Goal: Transaction & Acquisition: Purchase product/service

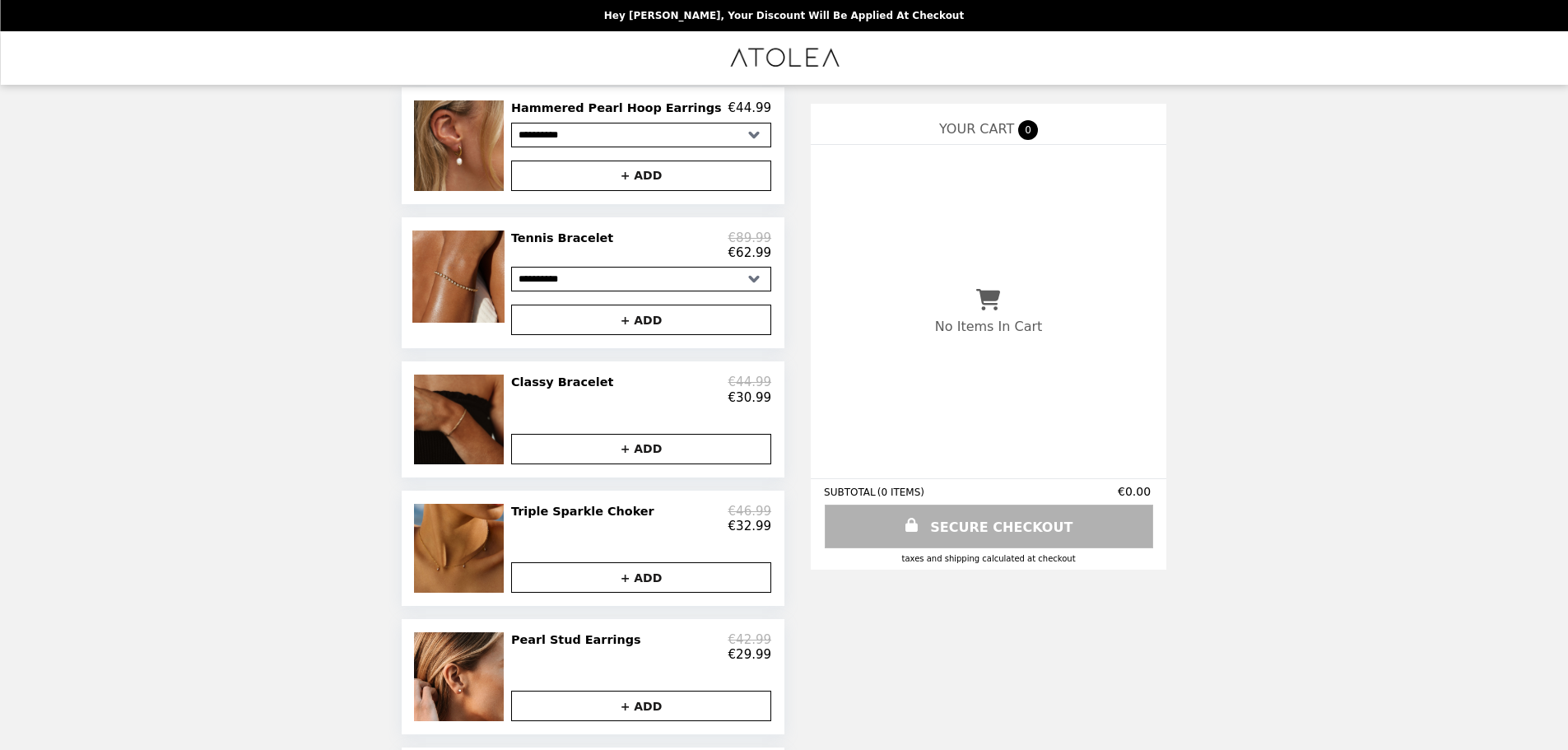
scroll to position [200, 0]
drag, startPoint x: 571, startPoint y: 398, endPoint x: 565, endPoint y: 404, distance: 8.5
click at [565, 404] on div "€30.99" at bounding box center [641, 398] width 260 height 14
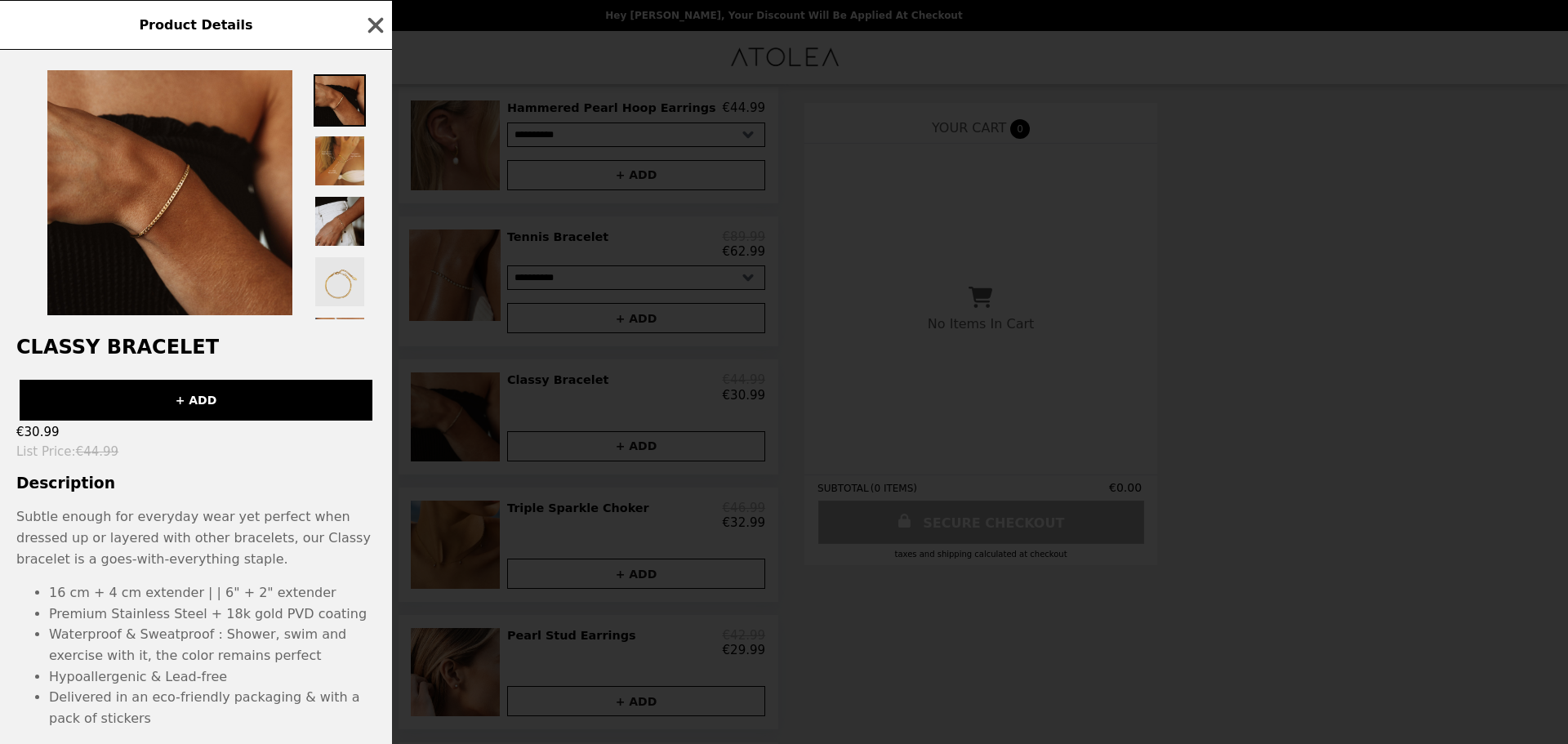
click at [340, 291] on img at bounding box center [340, 281] width 52 height 52
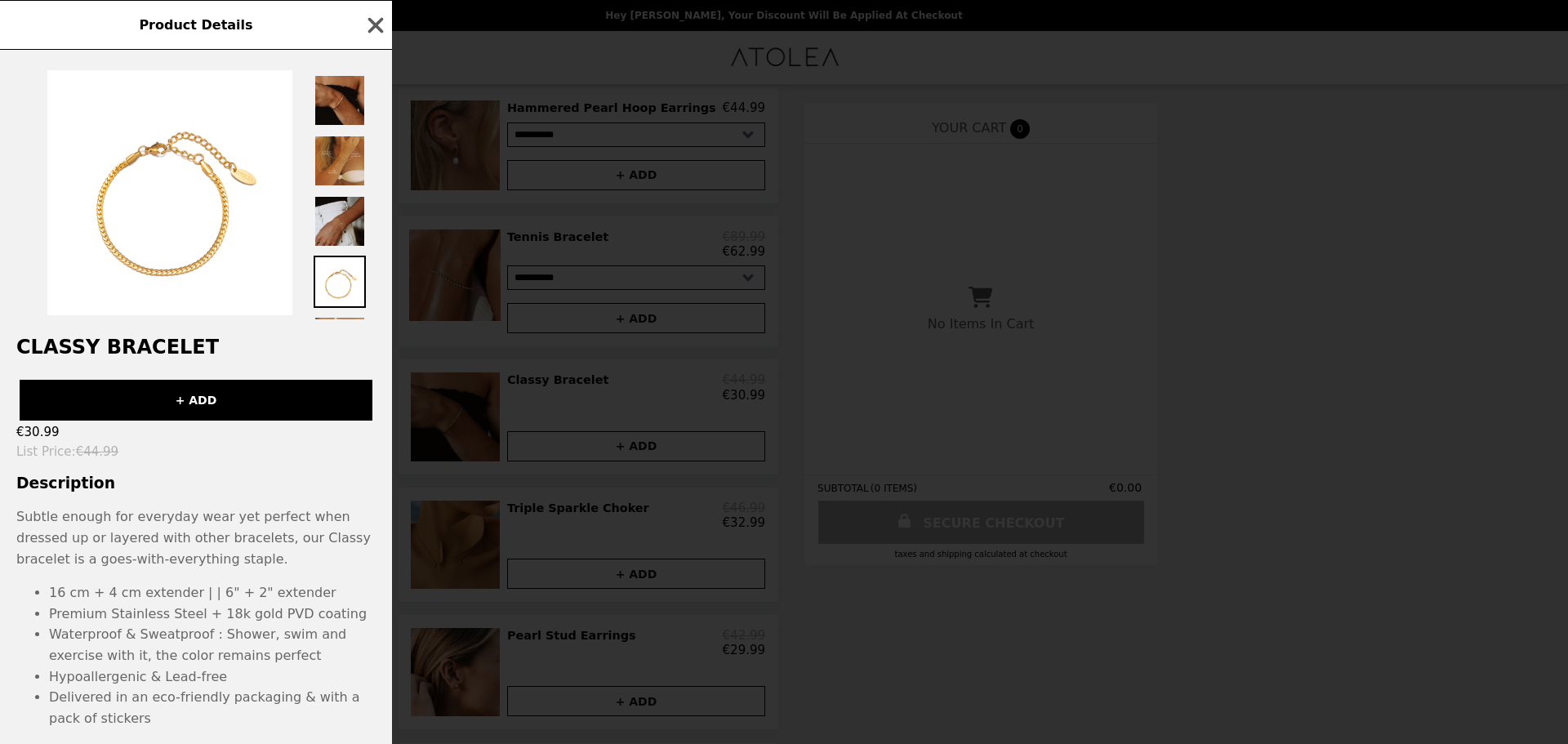
click at [409, 391] on div "Product Details Classy Bracelet + ADD €30.99 List Price : €44.99 Description Su…" at bounding box center [784, 372] width 1568 height 744
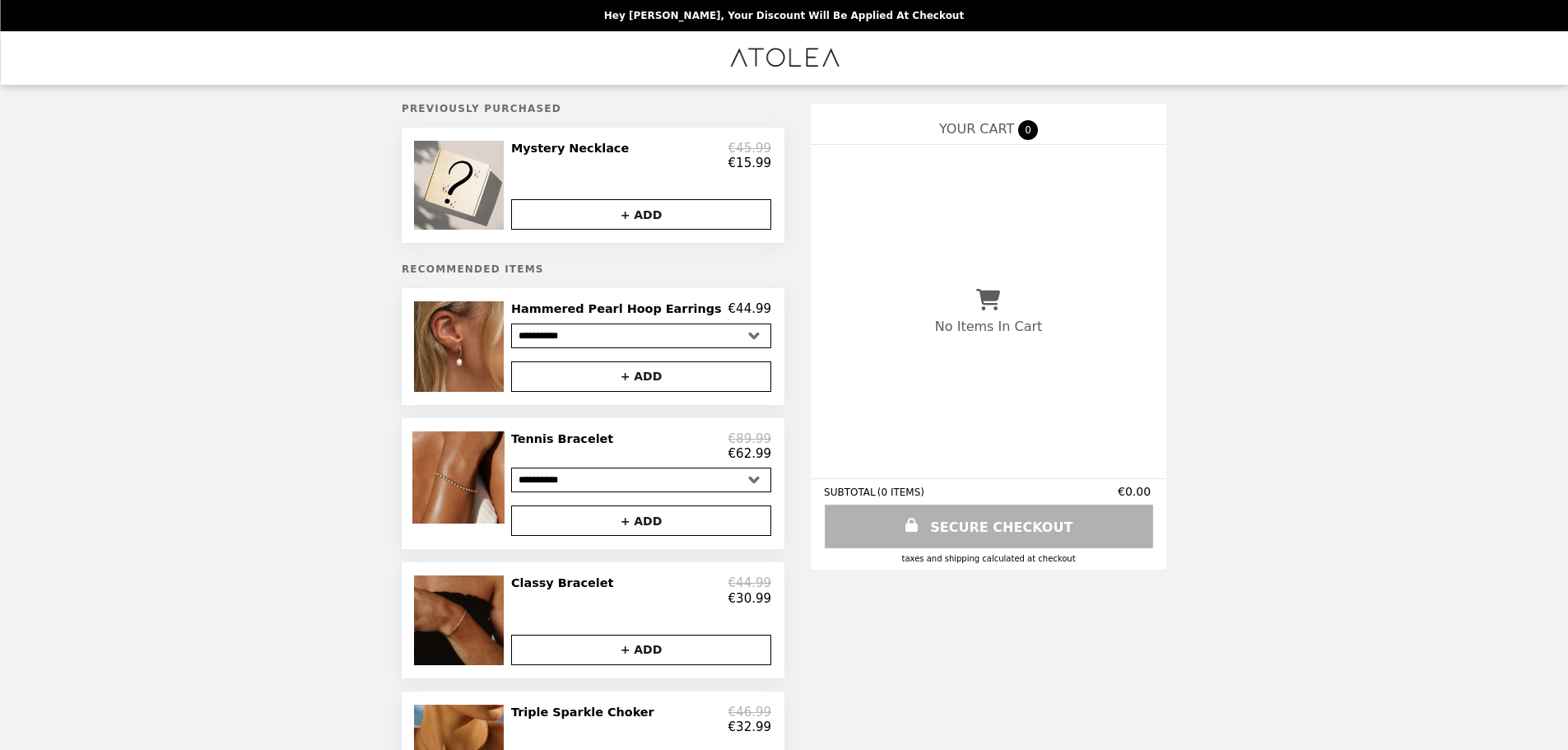
scroll to position [0, 0]
click at [509, 507] on img at bounding box center [460, 477] width 97 height 92
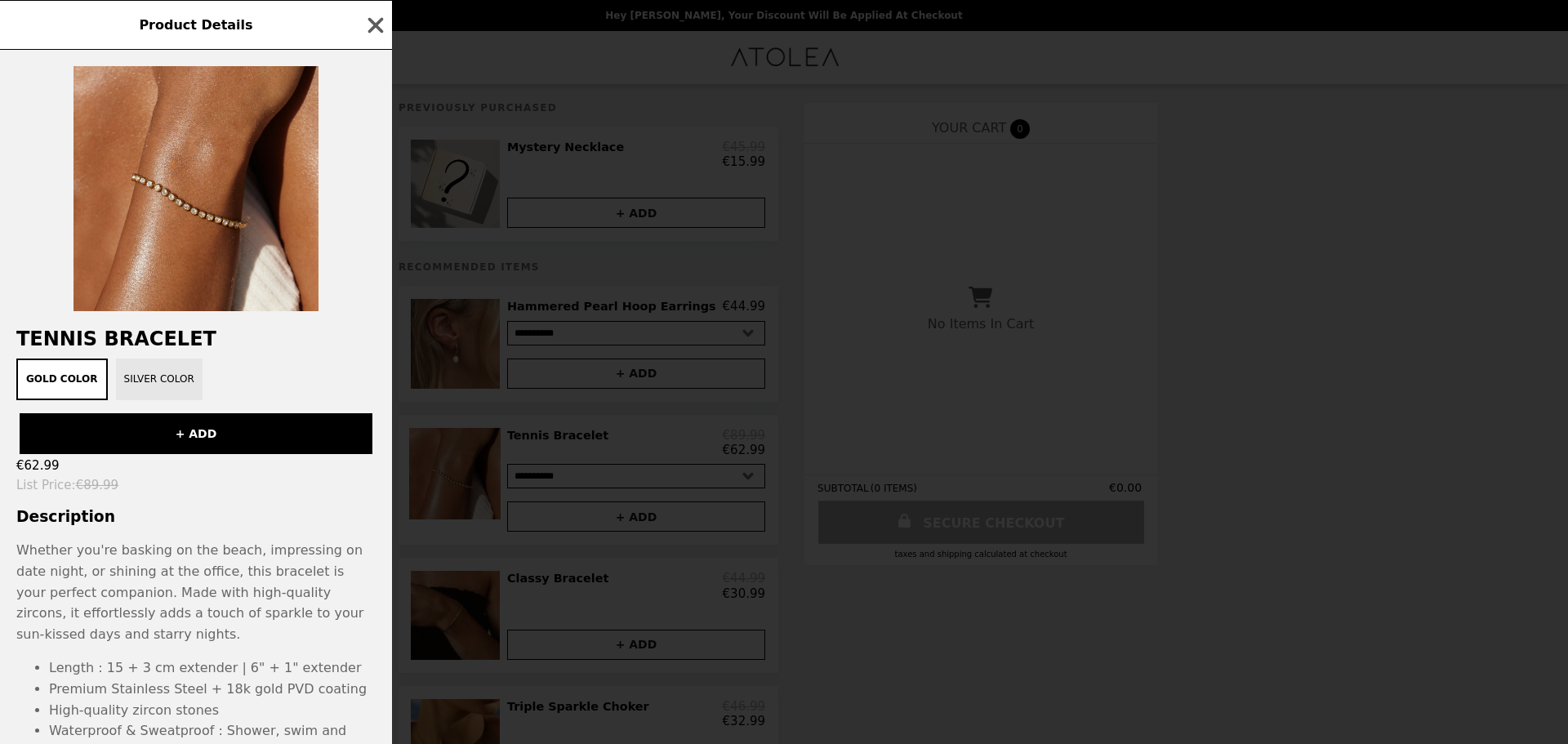
click at [149, 368] on button "Silver Color" at bounding box center [159, 379] width 87 height 41
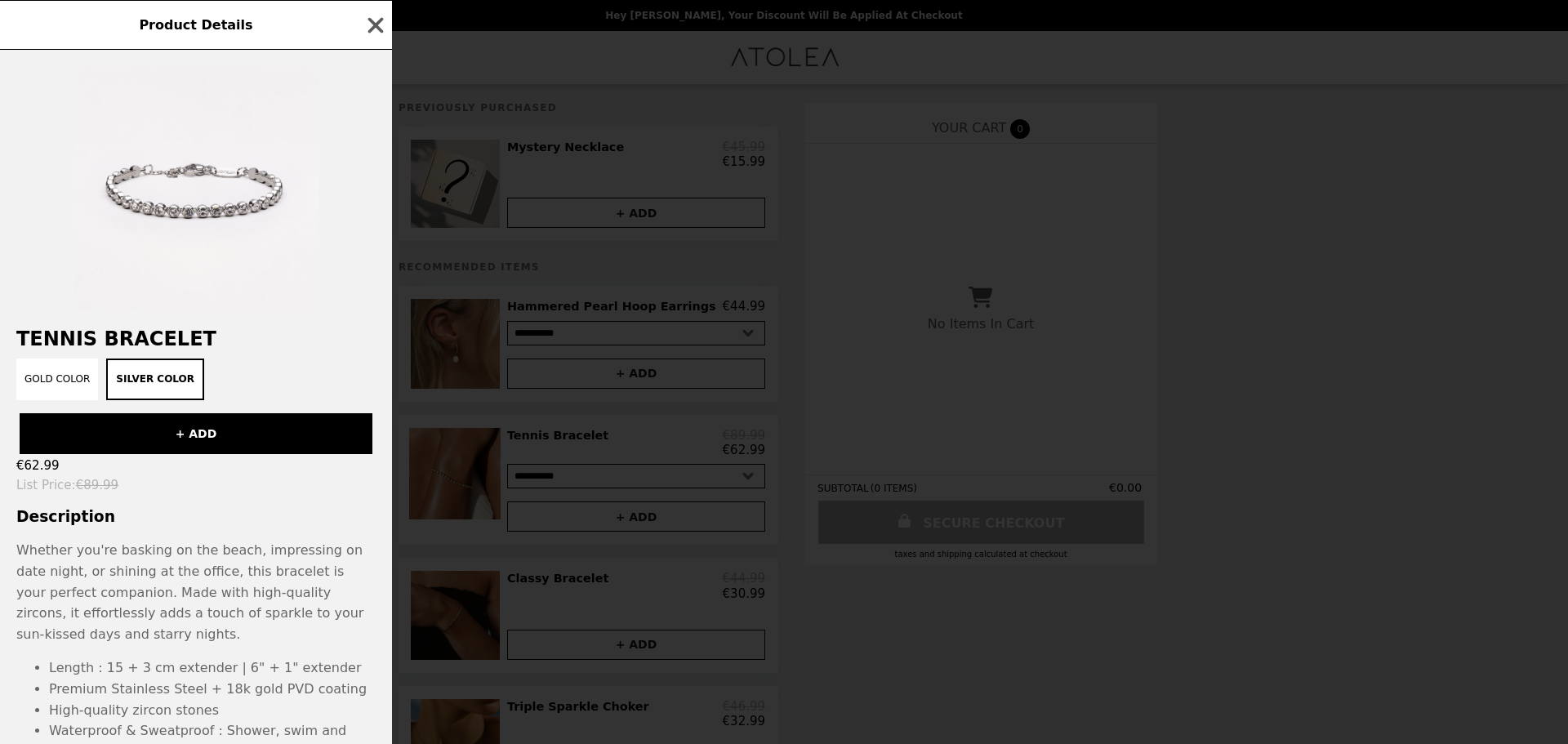
click at [414, 287] on div "Product Details Tennis Bracelet Gold Color Silver Color + ADD €62.99 List Price…" at bounding box center [784, 372] width 1568 height 744
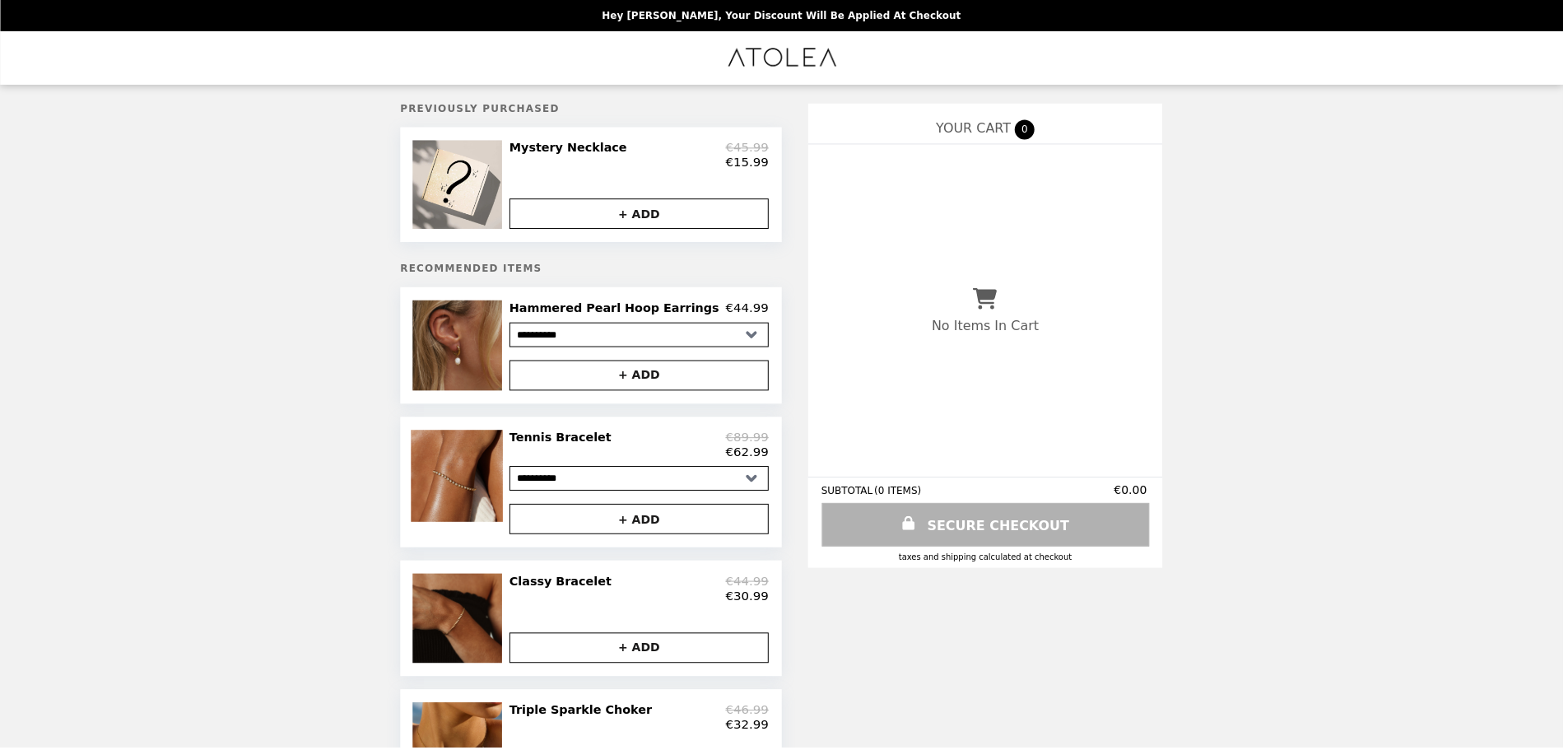
click at [468, 350] on img at bounding box center [461, 345] width 94 height 89
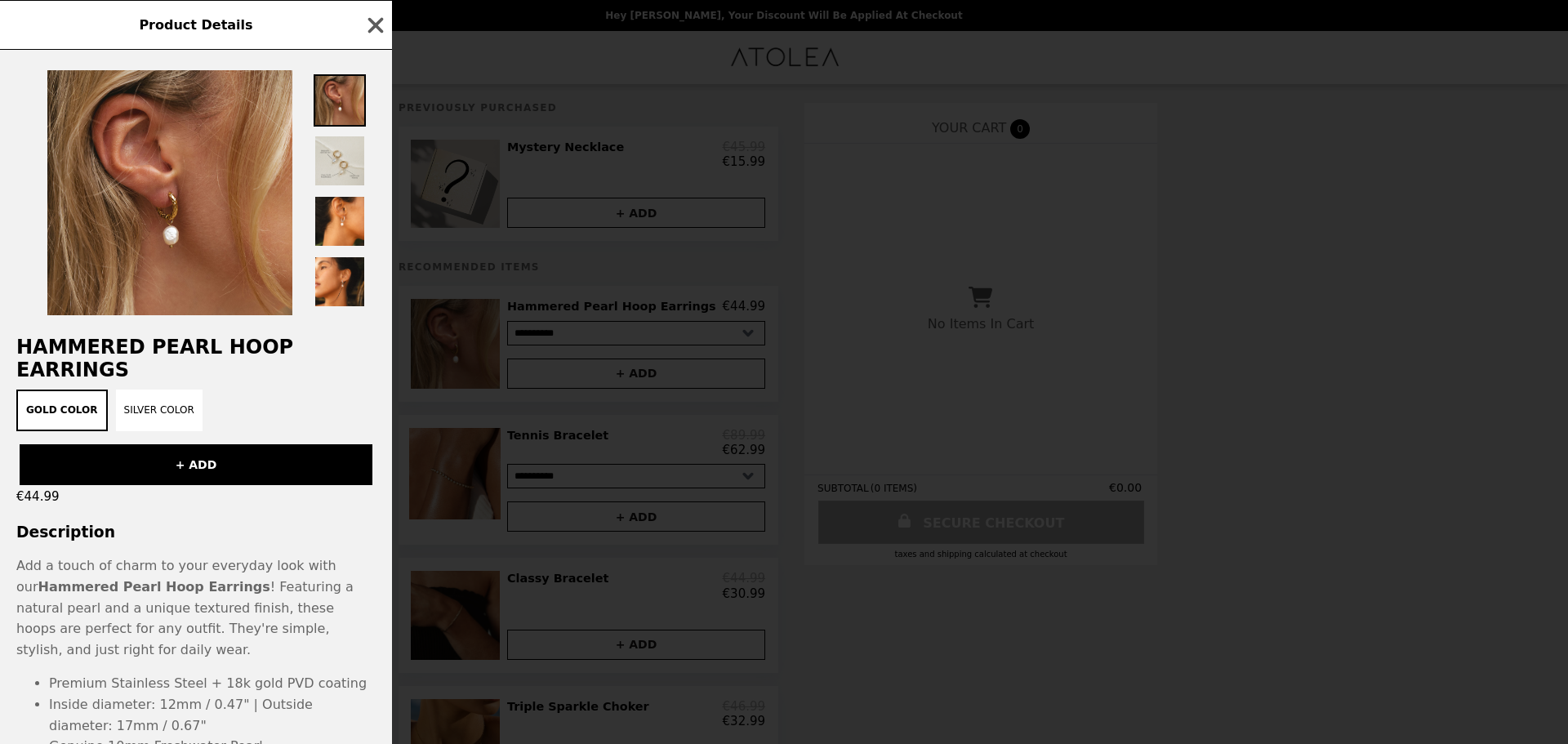
click at [402, 379] on div "Product Details Hammered Pearl Hoop Earrings Gold Color Silver Color + ADD €44.…" at bounding box center [784, 372] width 1568 height 744
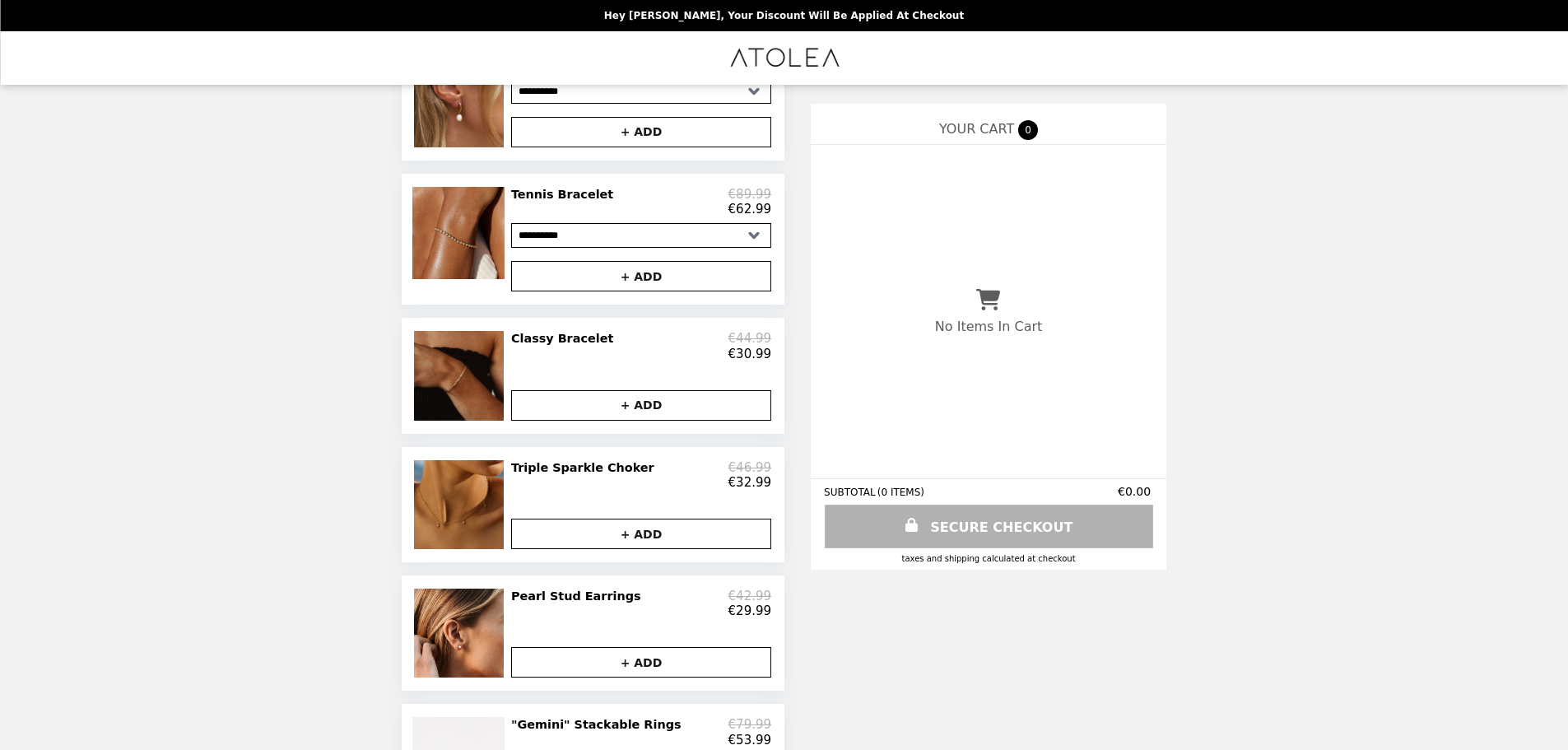
scroll to position [247, 0]
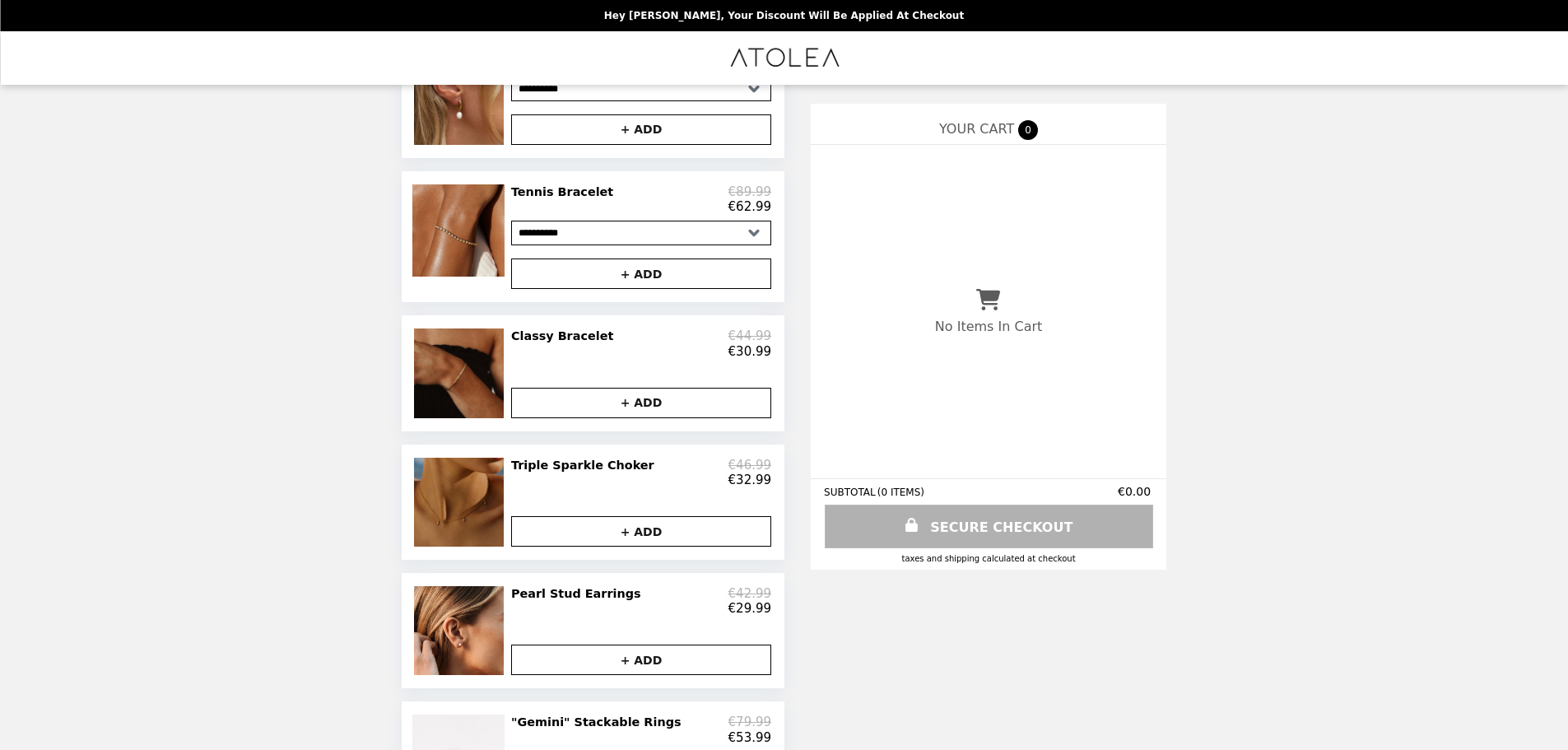
click at [473, 506] on img at bounding box center [460, 502] width 93 height 89
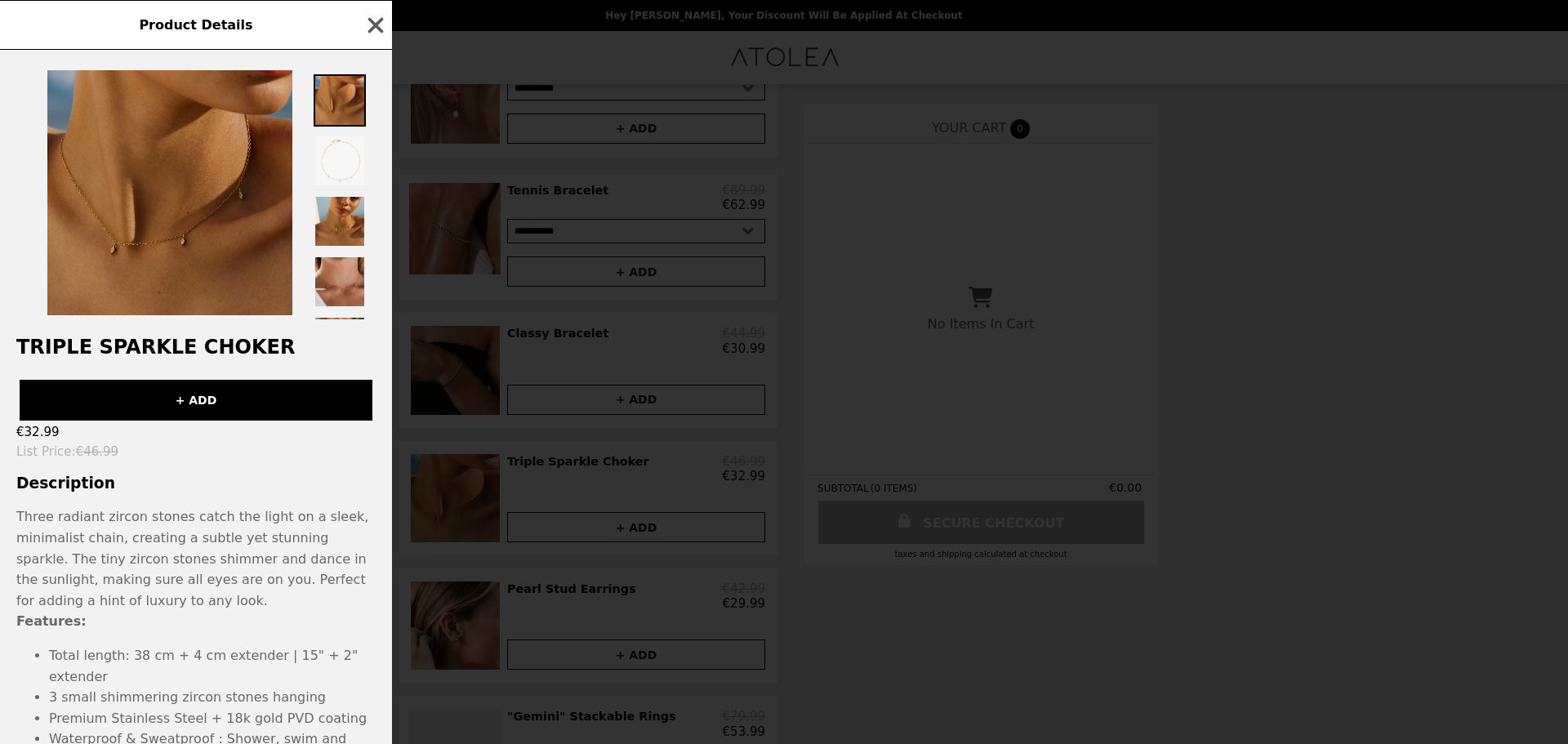
click at [198, 256] on img at bounding box center [169, 192] width 245 height 245
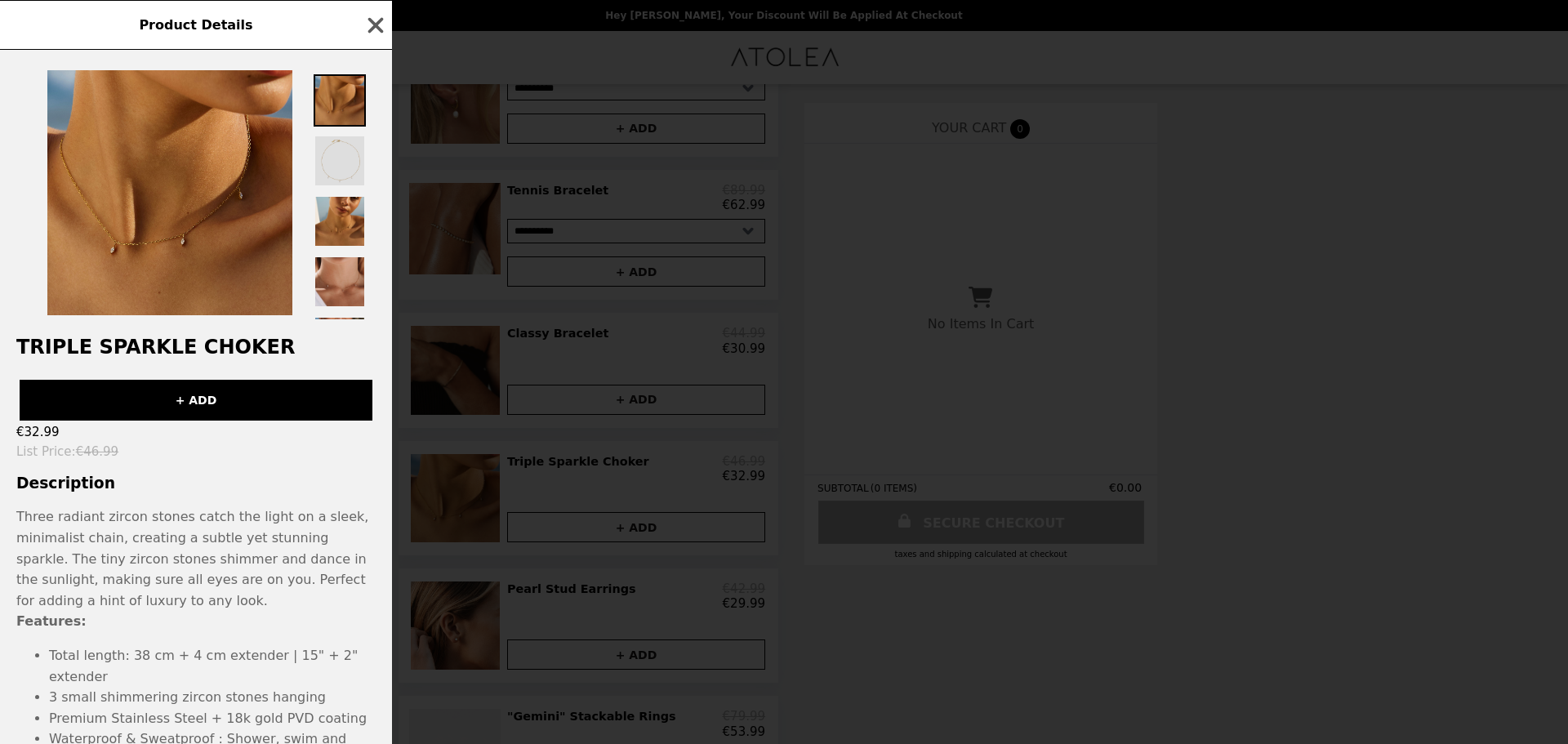
click at [344, 160] on img at bounding box center [340, 160] width 52 height 52
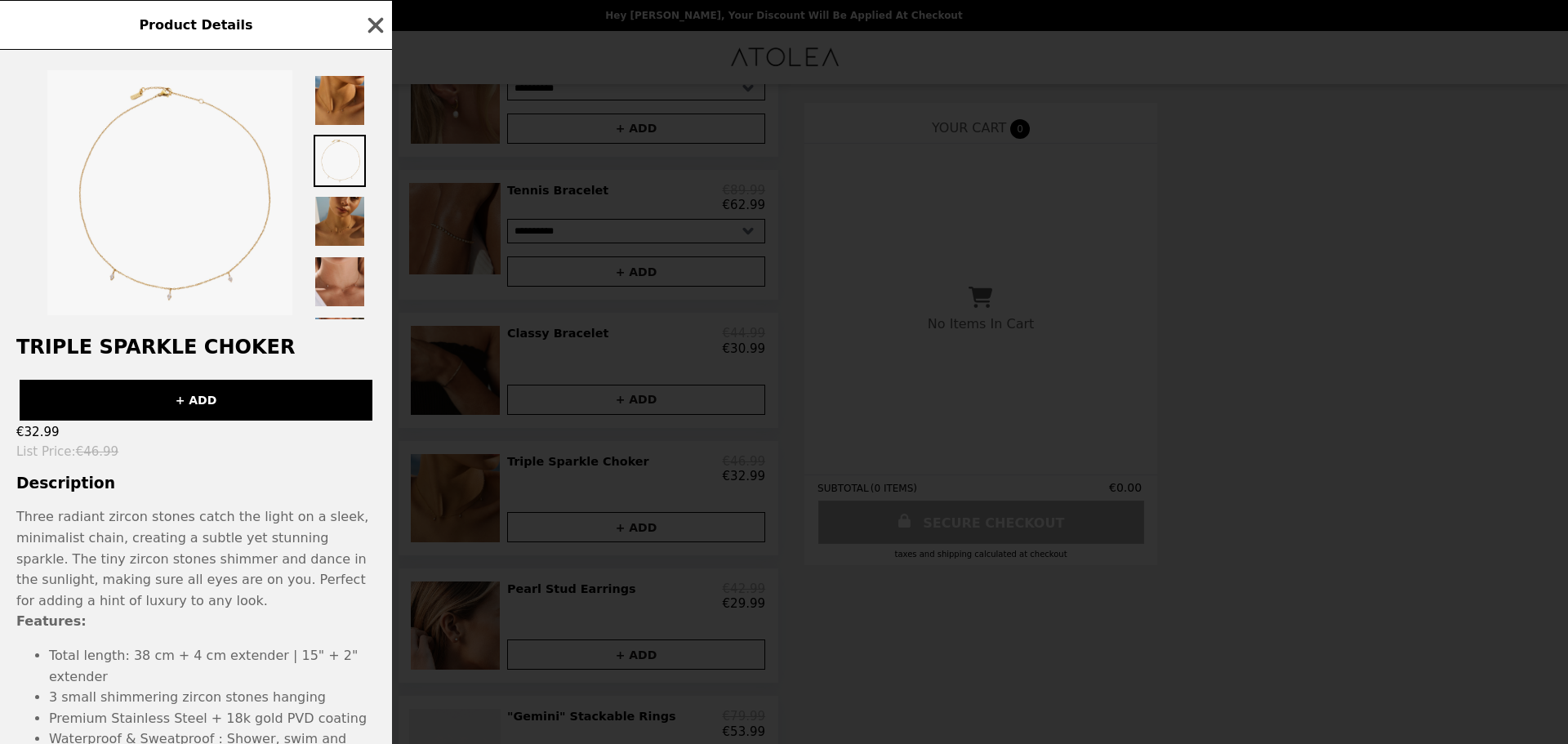
click at [348, 221] on img at bounding box center [340, 221] width 52 height 52
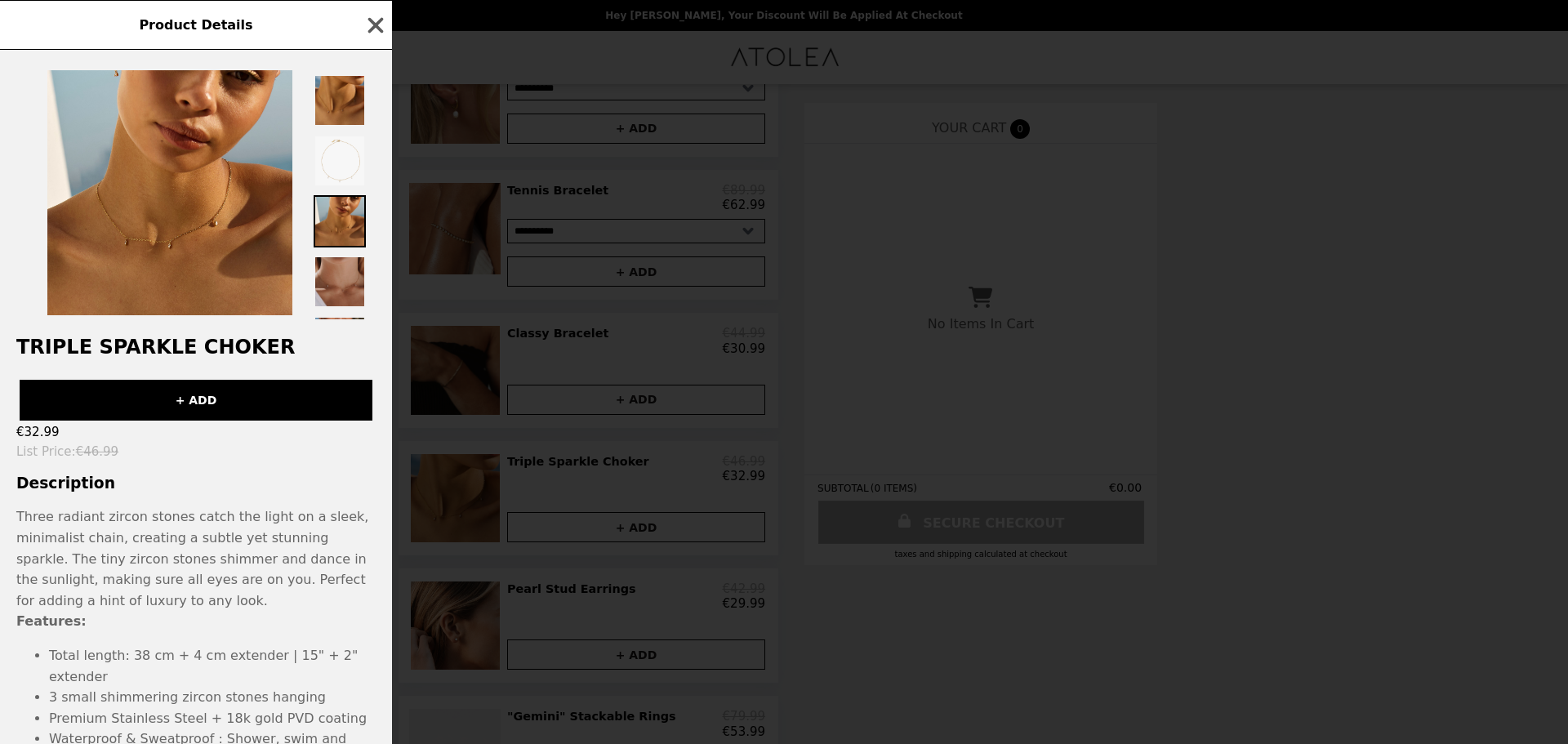
click at [350, 286] on img at bounding box center [340, 281] width 52 height 52
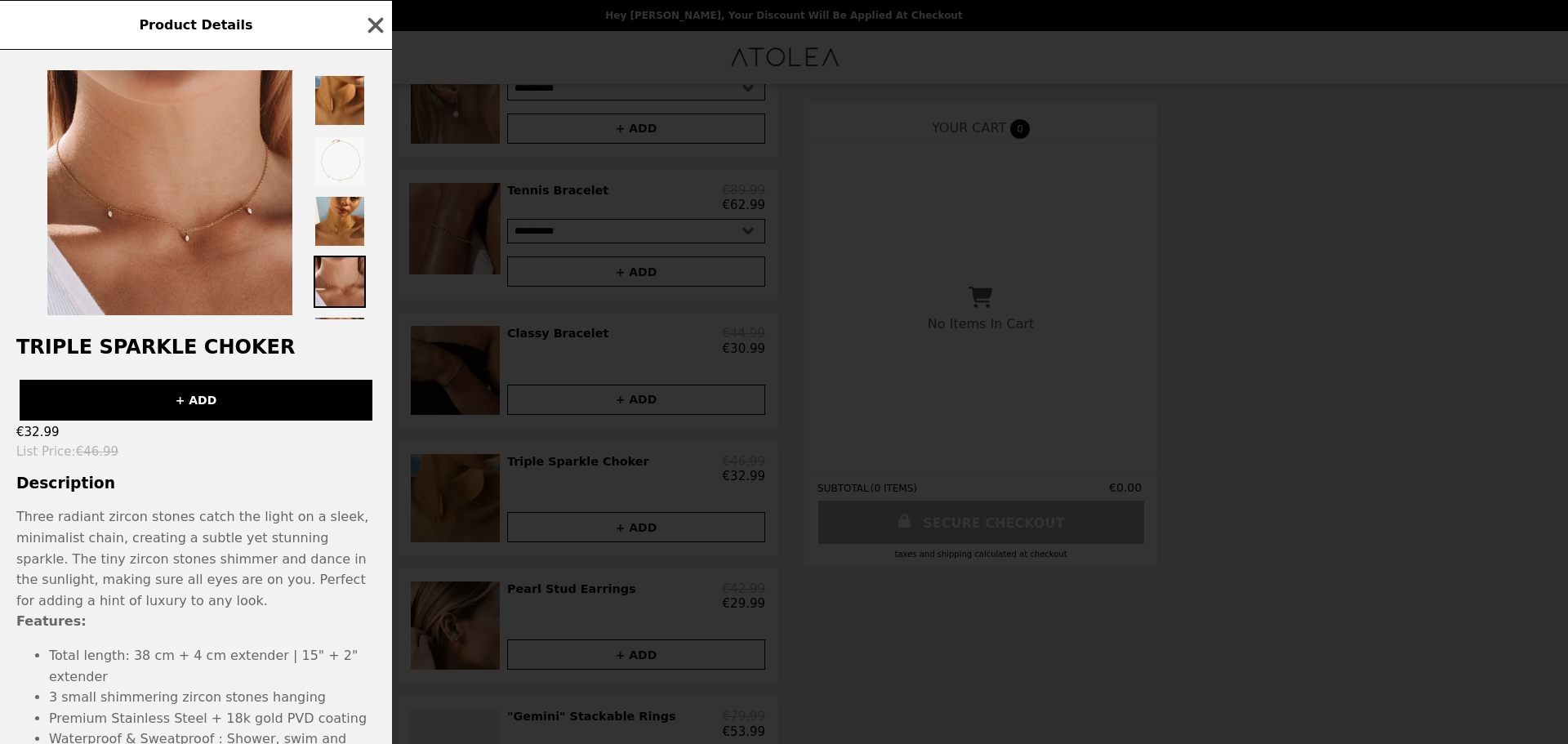
click at [424, 361] on div "Product Details Triple Sparkle Choker + ADD €32.99 List Price : €46.99 Descript…" at bounding box center [784, 372] width 1568 height 744
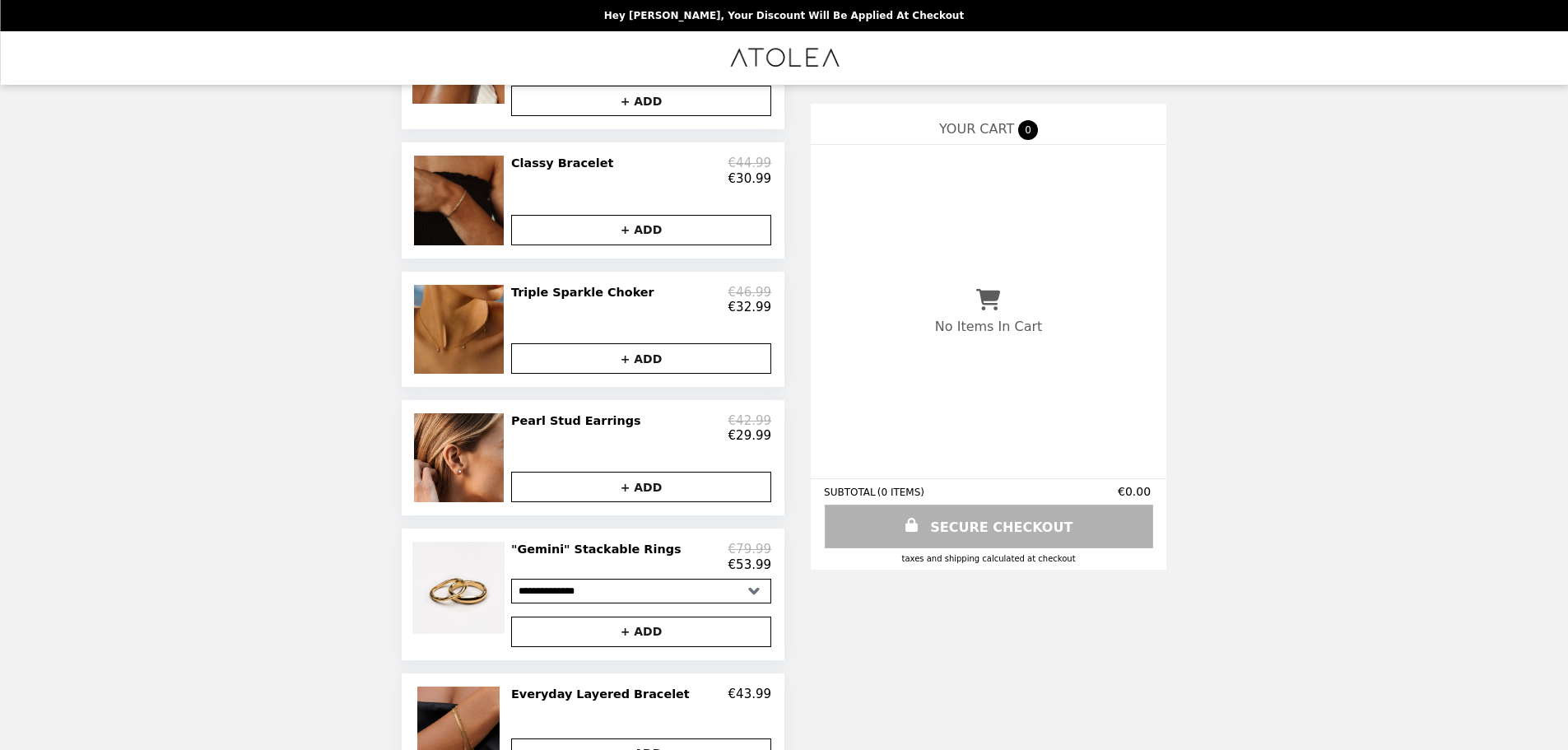
scroll to position [423, 0]
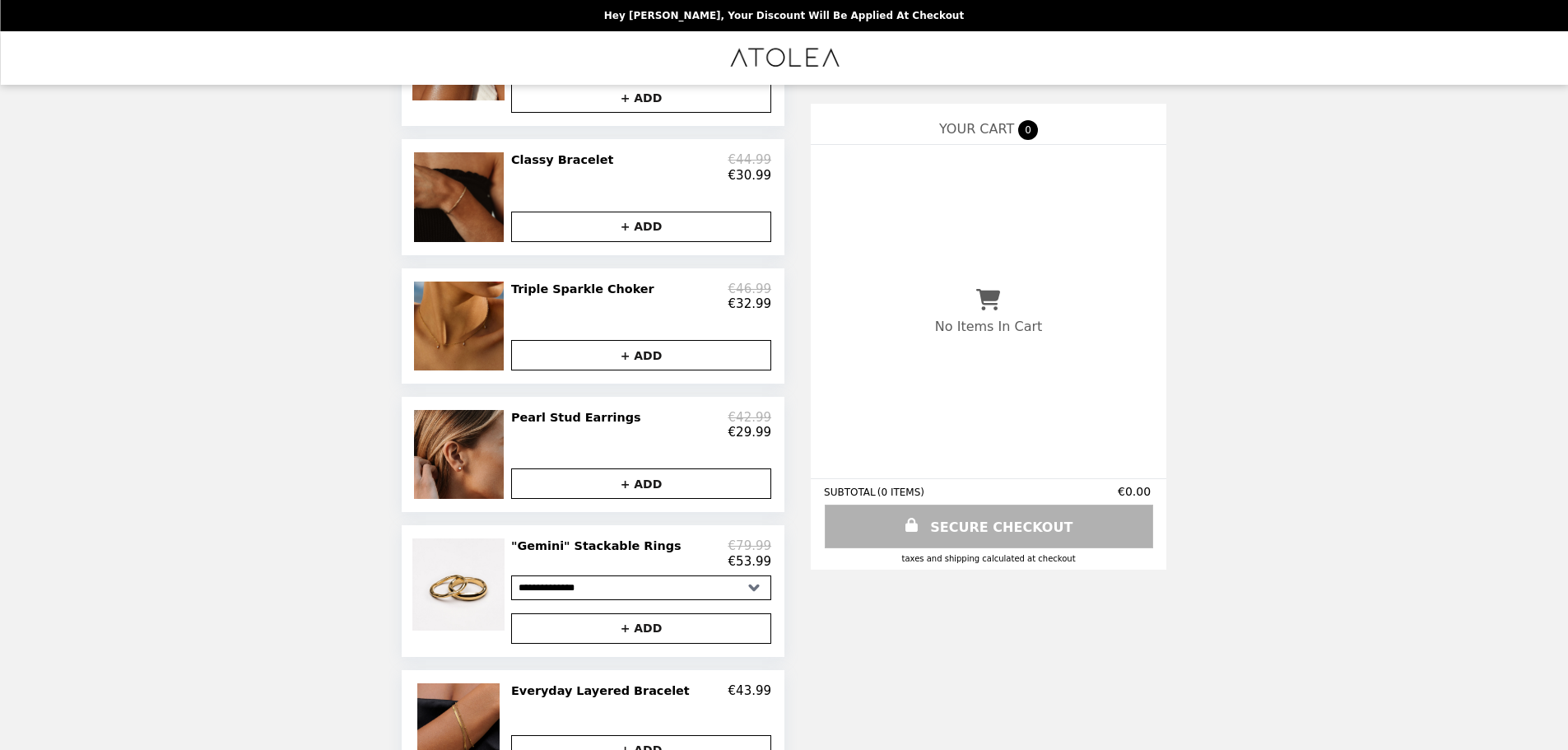
click at [469, 471] on img at bounding box center [460, 455] width 93 height 89
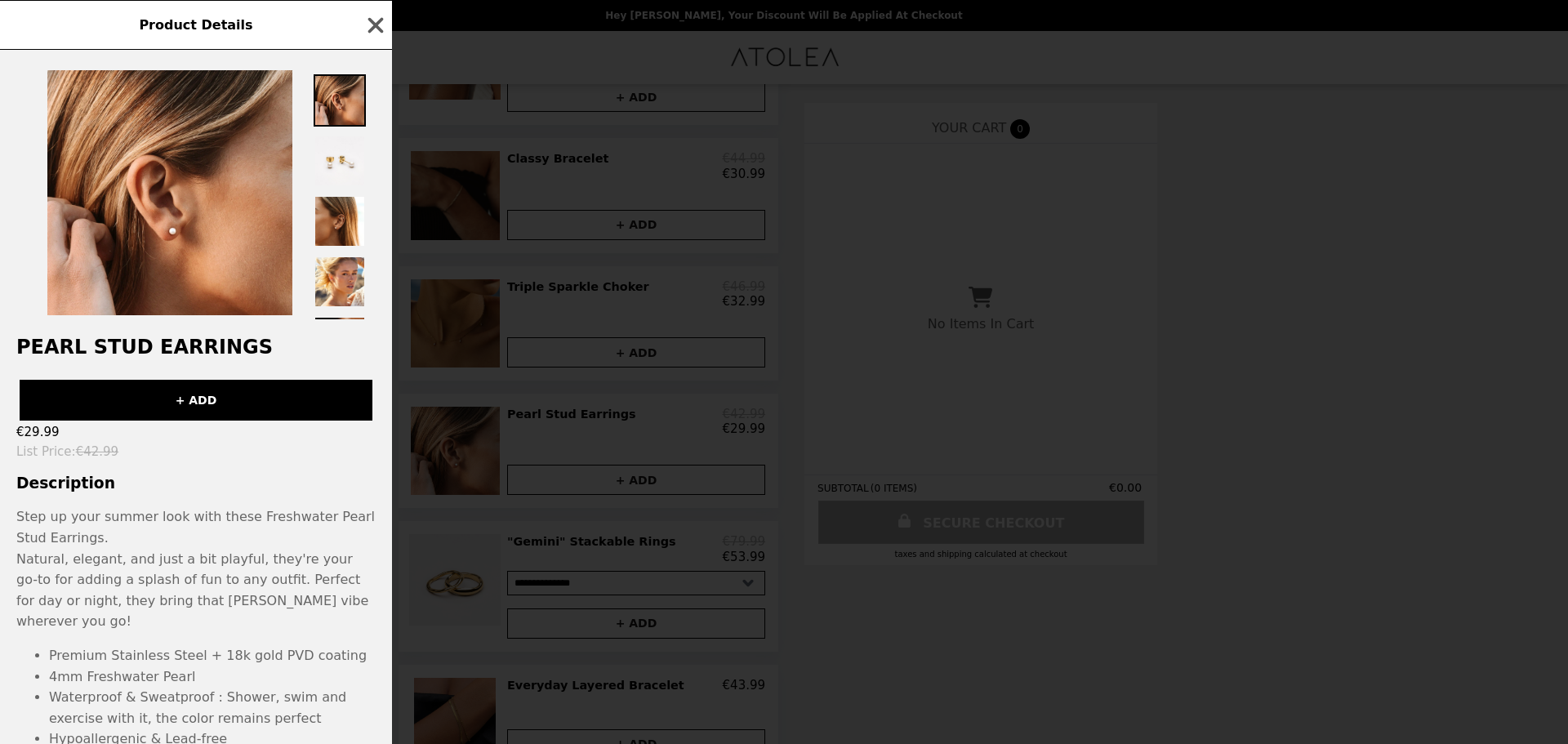
click at [407, 475] on div "Product Details Pearl Stud Earrings + ADD €29.99 List Price : €42.99 Descriptio…" at bounding box center [784, 372] width 1568 height 744
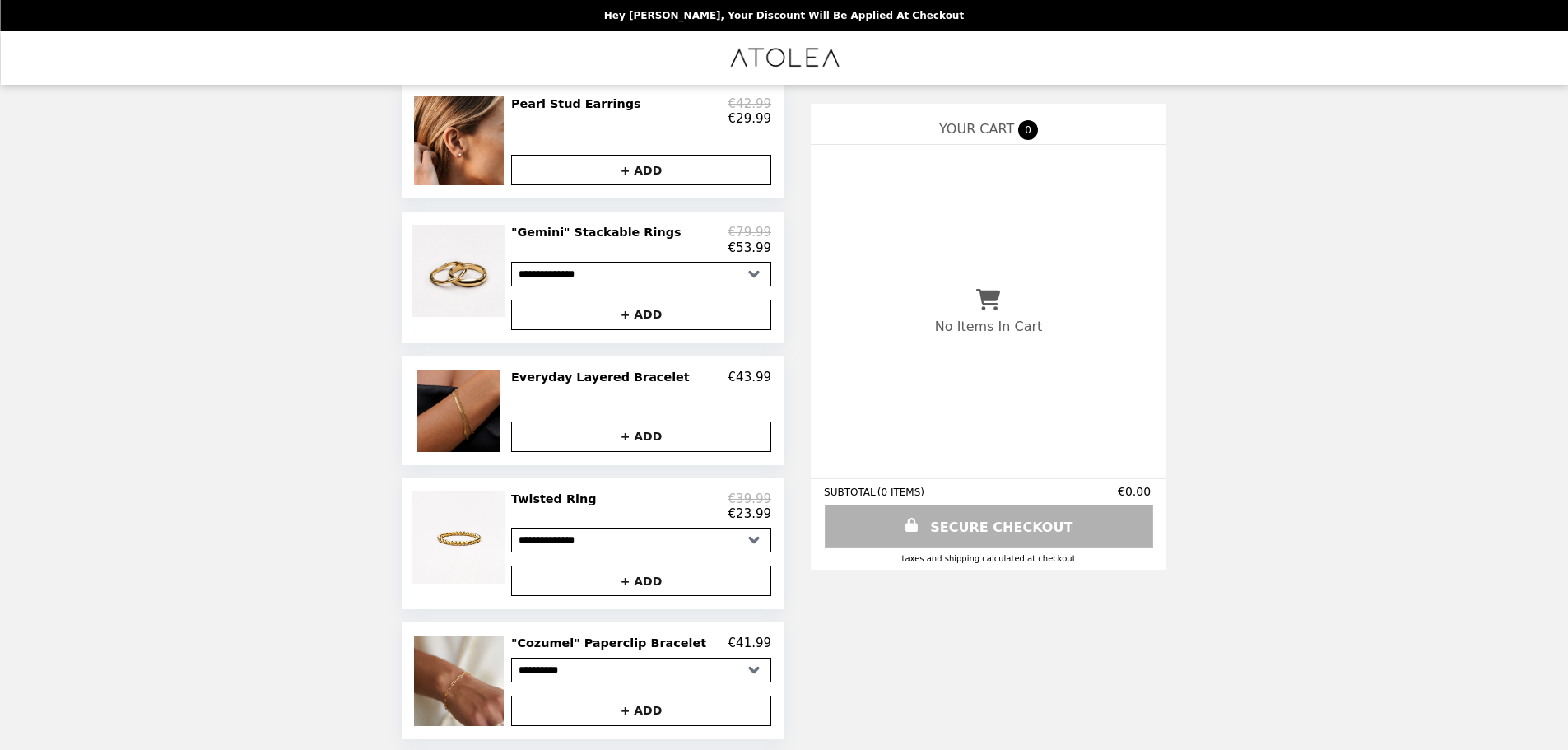
scroll to position [736, 0]
click at [455, 450] on img at bounding box center [461, 411] width 87 height 82
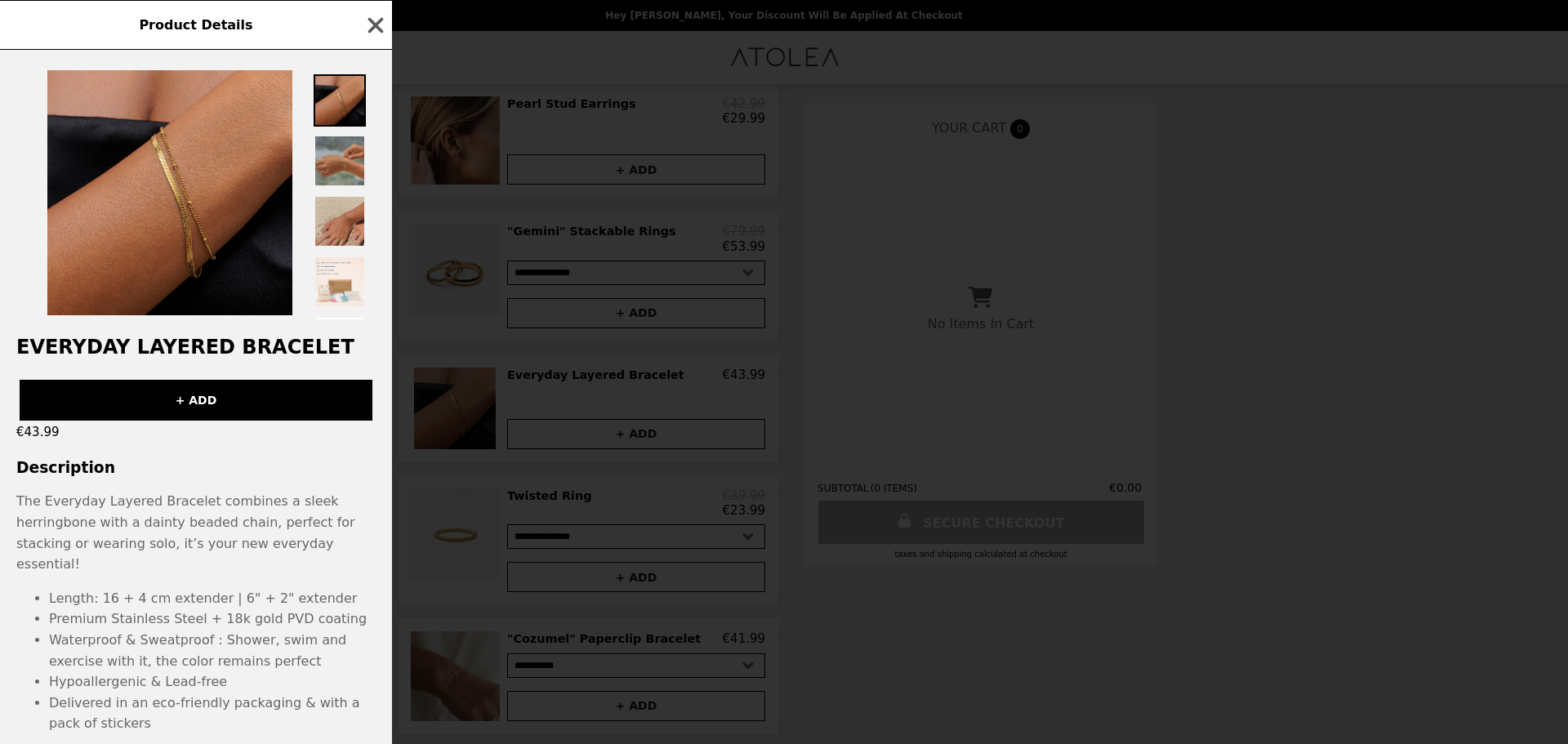
click at [336, 172] on img at bounding box center [340, 160] width 52 height 52
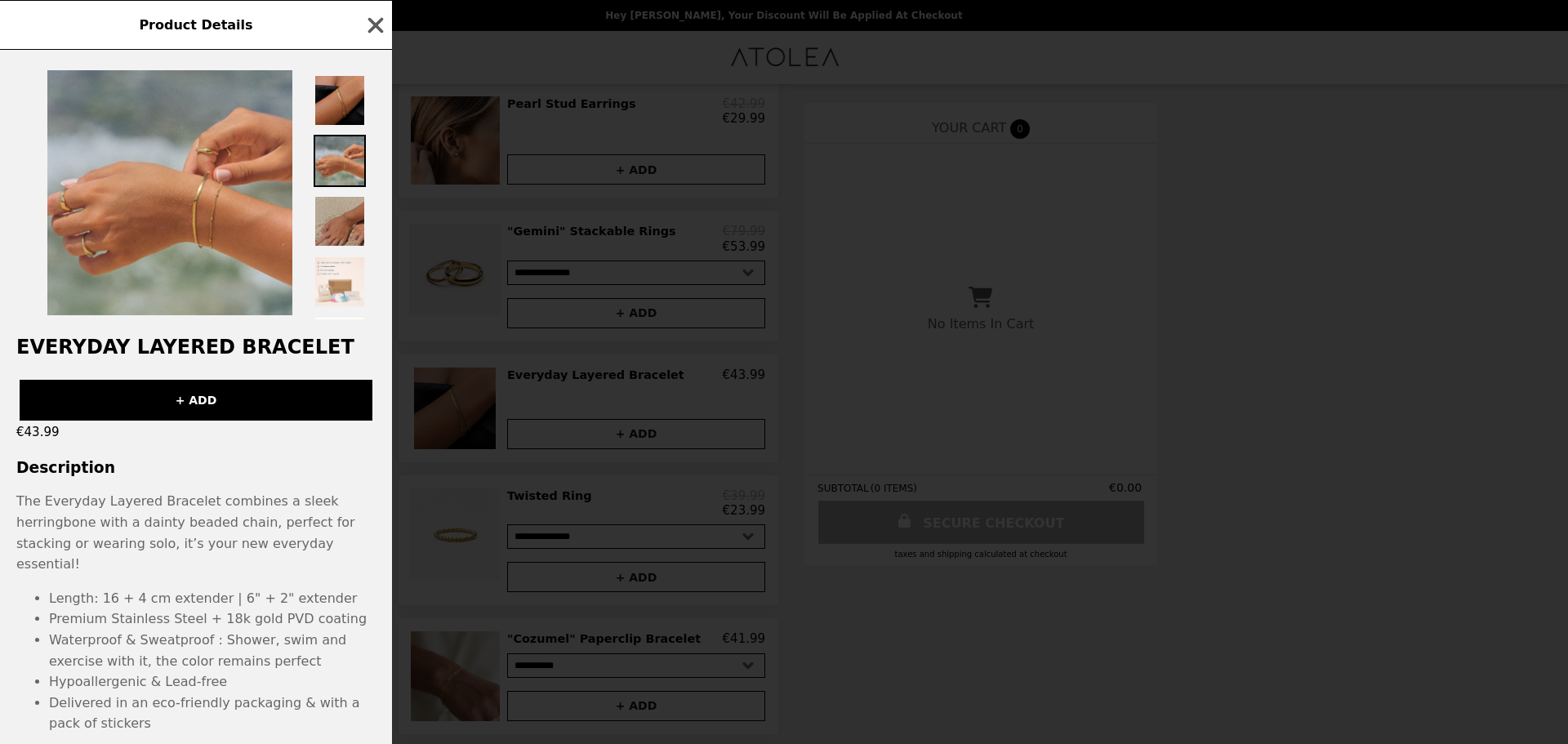
click at [333, 210] on img at bounding box center [340, 221] width 52 height 52
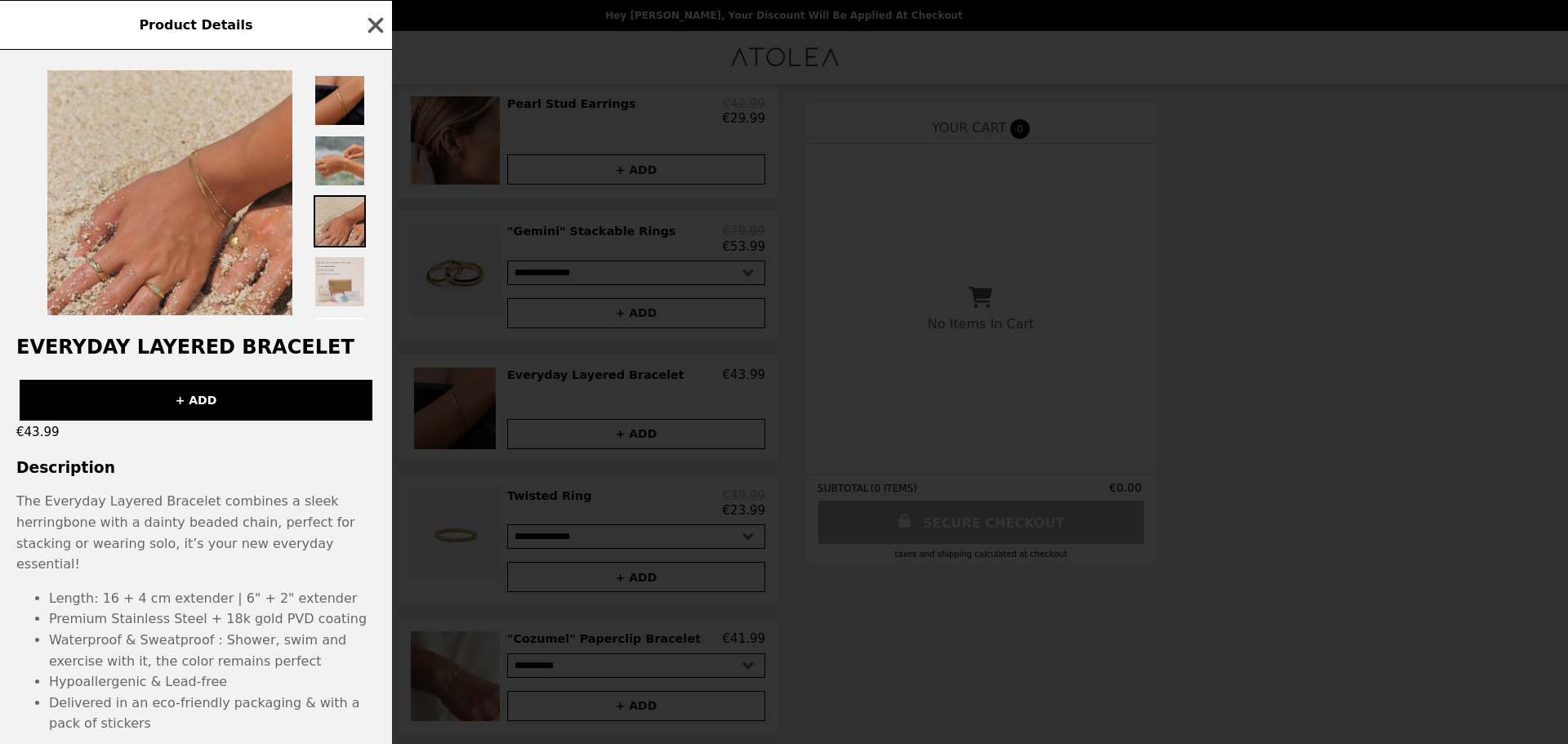
click at [335, 271] on img at bounding box center [340, 281] width 52 height 52
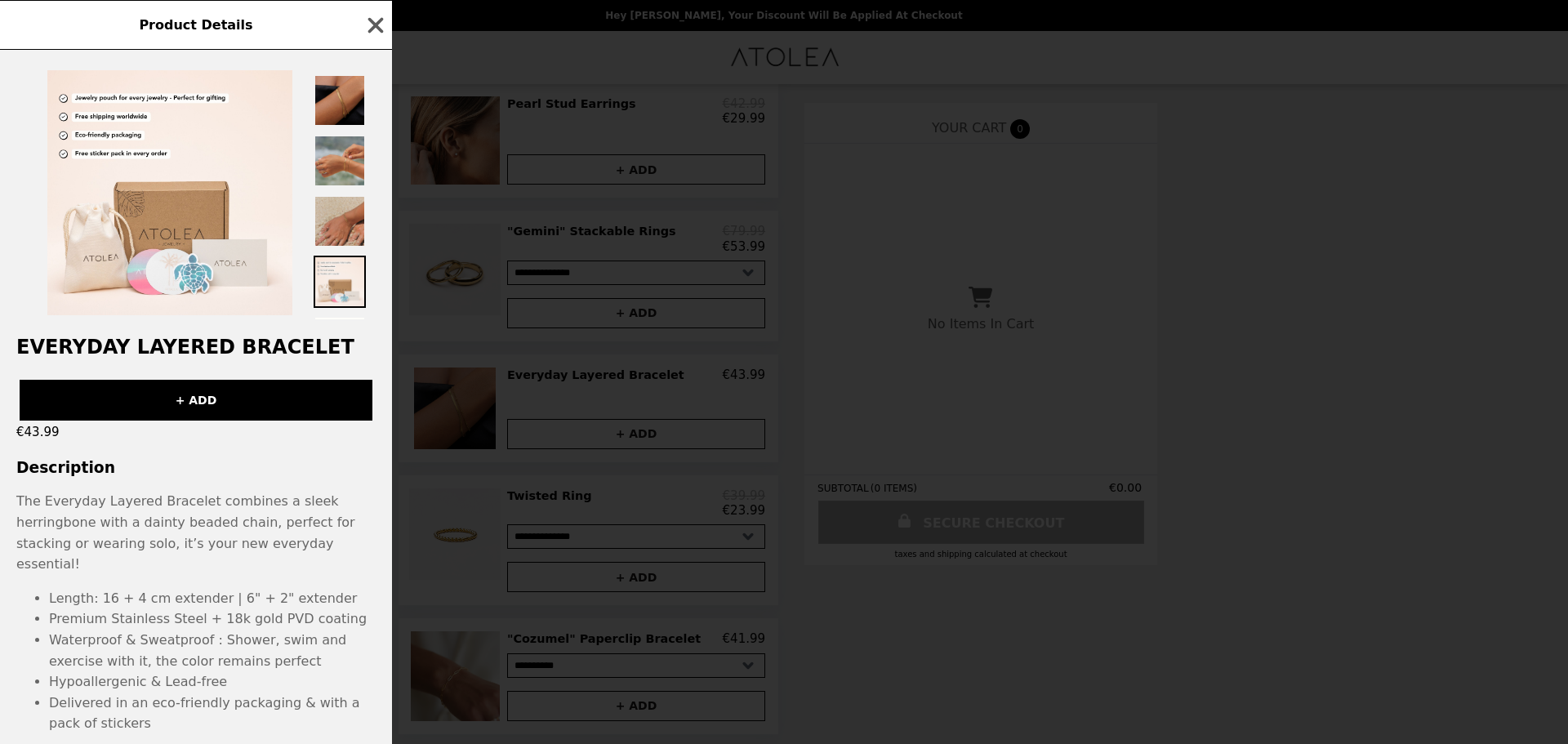
click at [411, 387] on div "Product Details Everyday Layered Bracelet + ADD €43.99 Description The Everyday…" at bounding box center [784, 372] width 1568 height 744
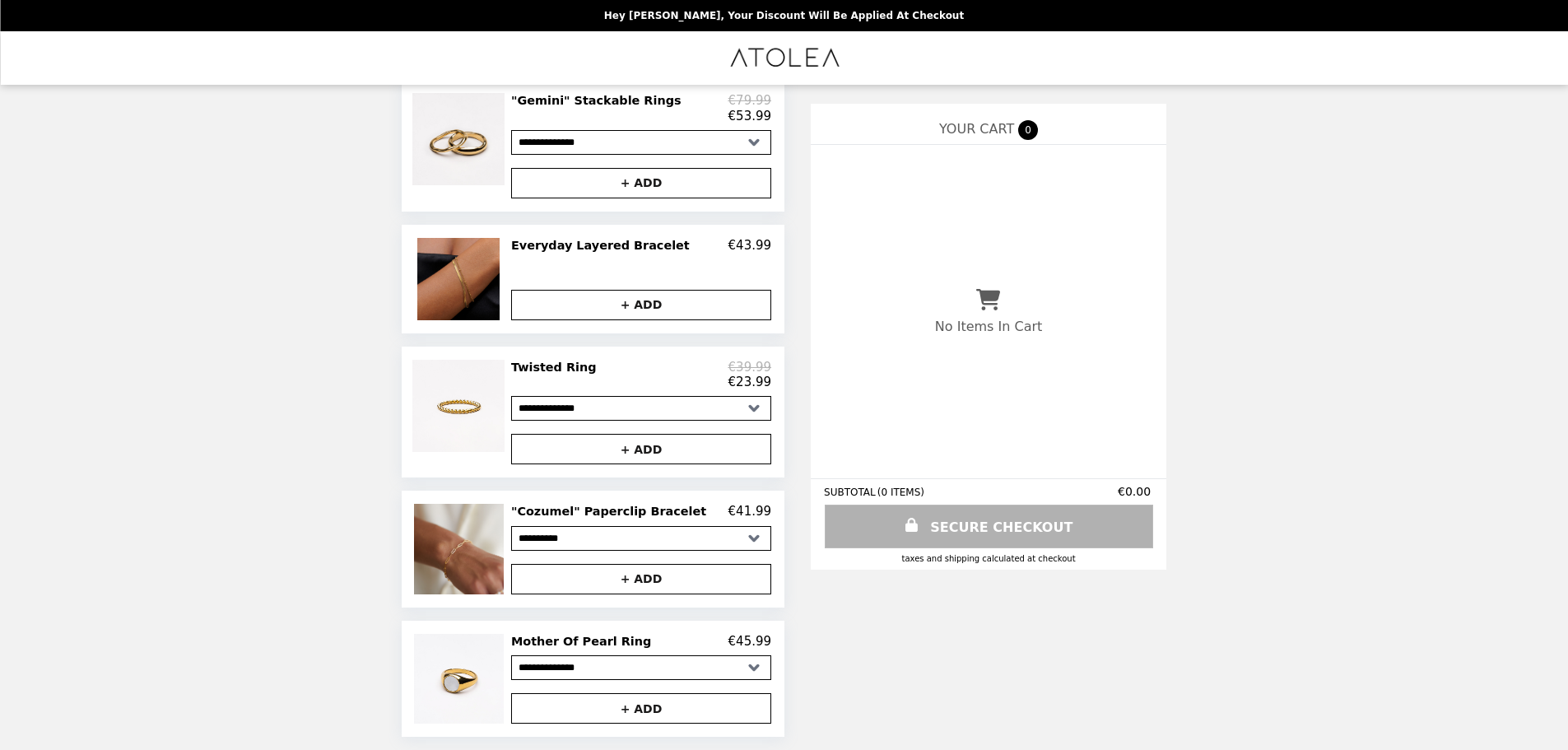
scroll to position [902, 0]
click at [478, 535] on img at bounding box center [461, 548] width 94 height 89
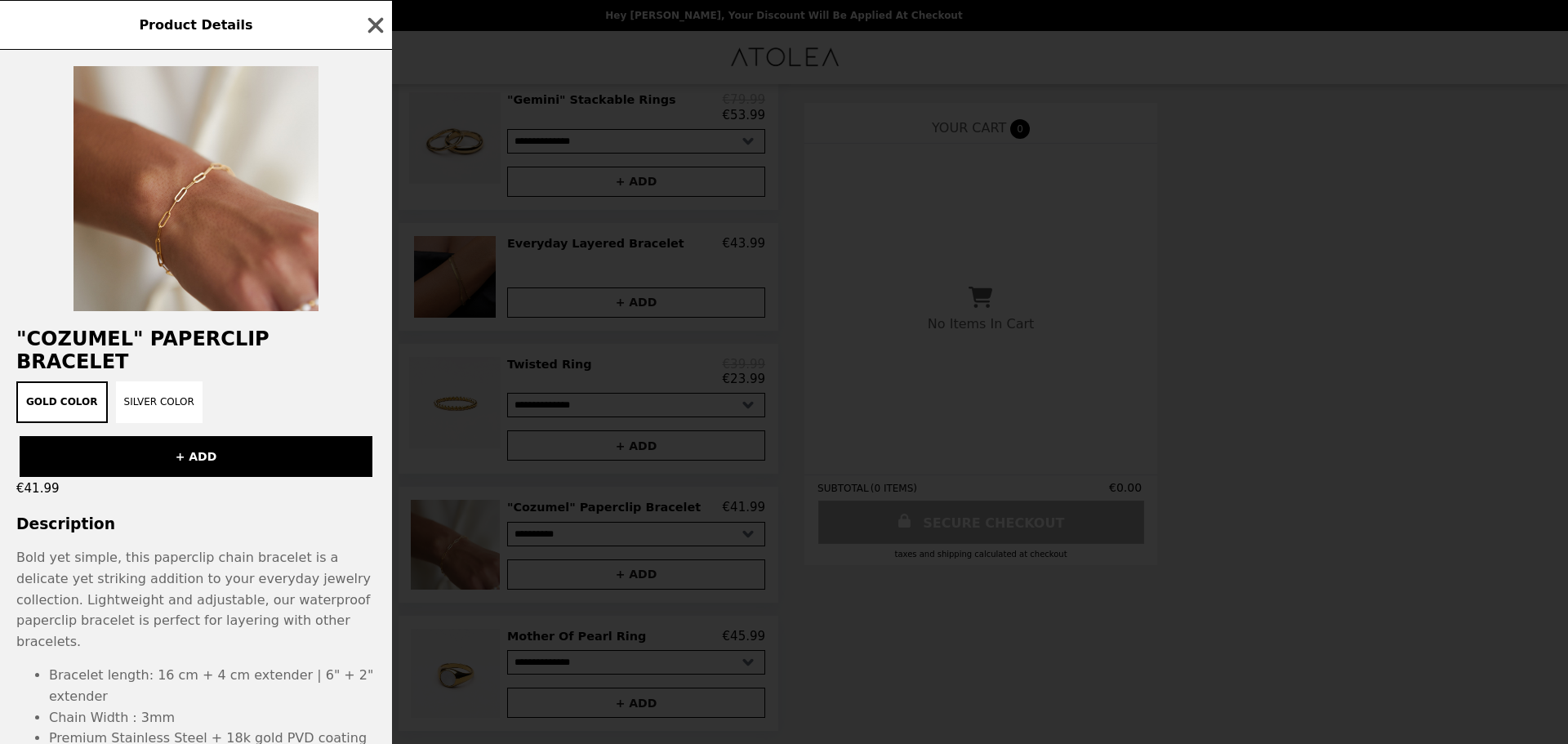
click at [460, 535] on div "Product Details "Cozumel" Paperclip Bracelet Gold color Silver color + ADD €41.…" at bounding box center [784, 372] width 1568 height 744
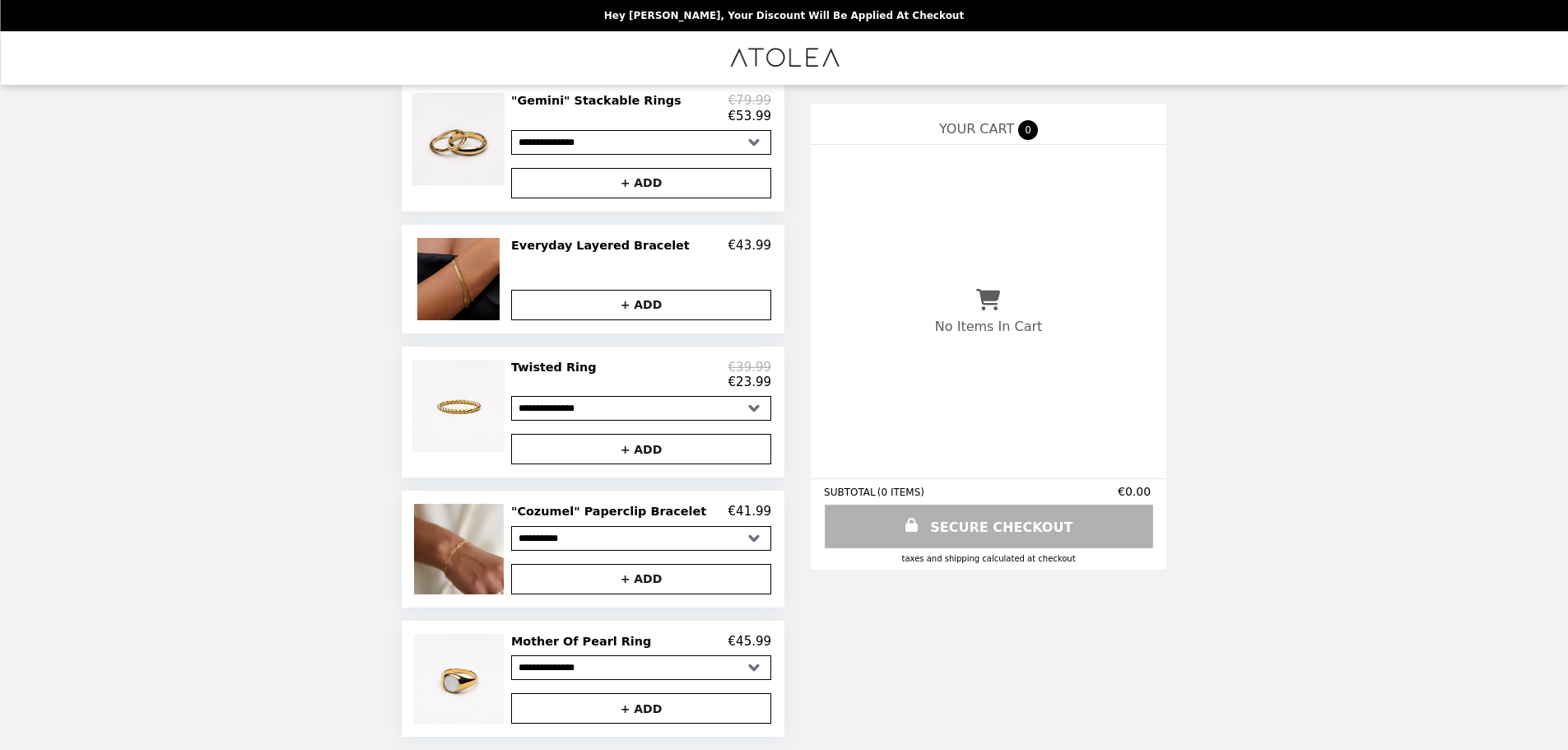
scroll to position [903, 0]
click at [471, 676] on img at bounding box center [461, 678] width 94 height 89
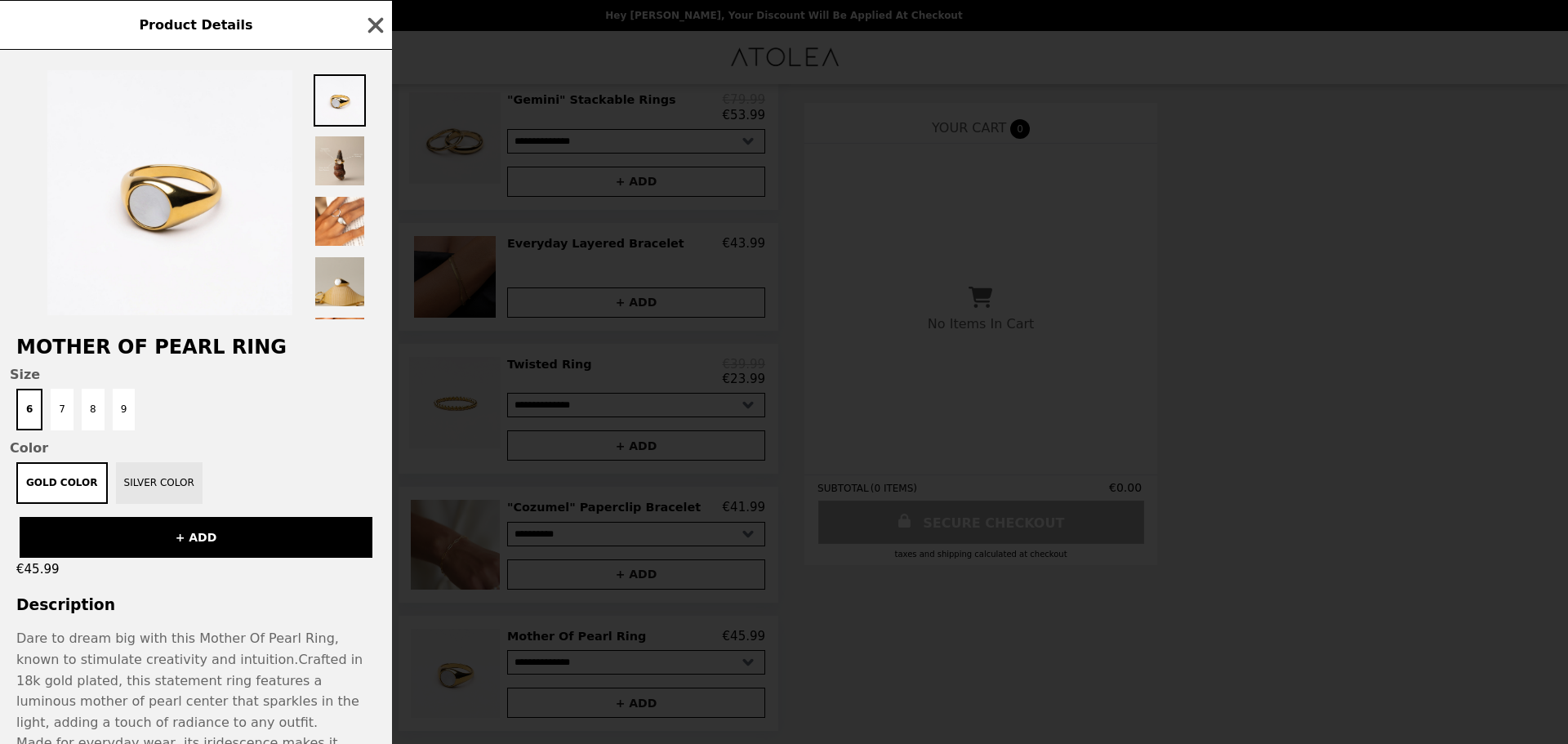
click at [154, 482] on button "Silver Color" at bounding box center [159, 483] width 87 height 41
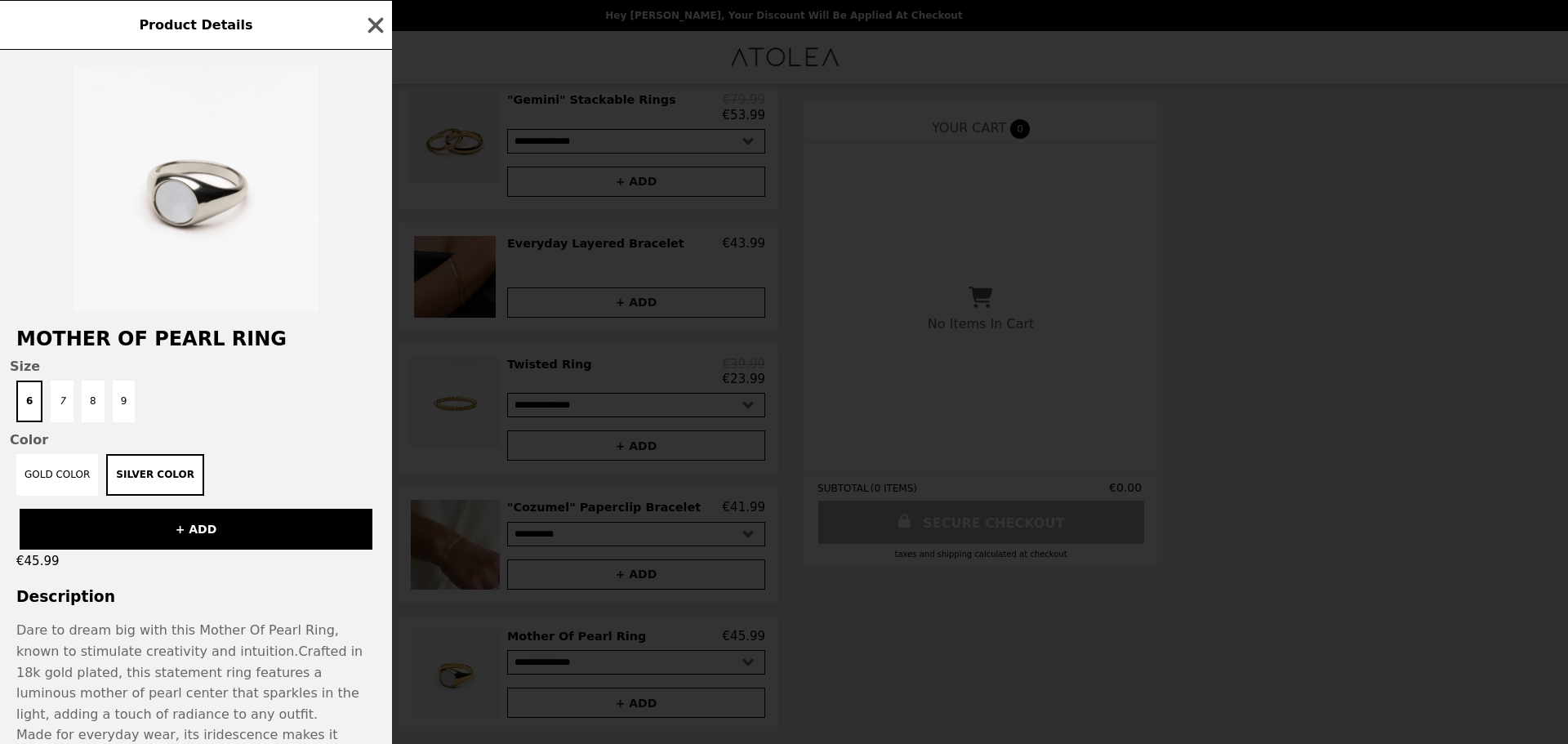
click at [402, 428] on div "Product Details Mother Of Pearl Ring Size 6 7 8 9 Color Gold Color Silver Color…" at bounding box center [784, 372] width 1568 height 744
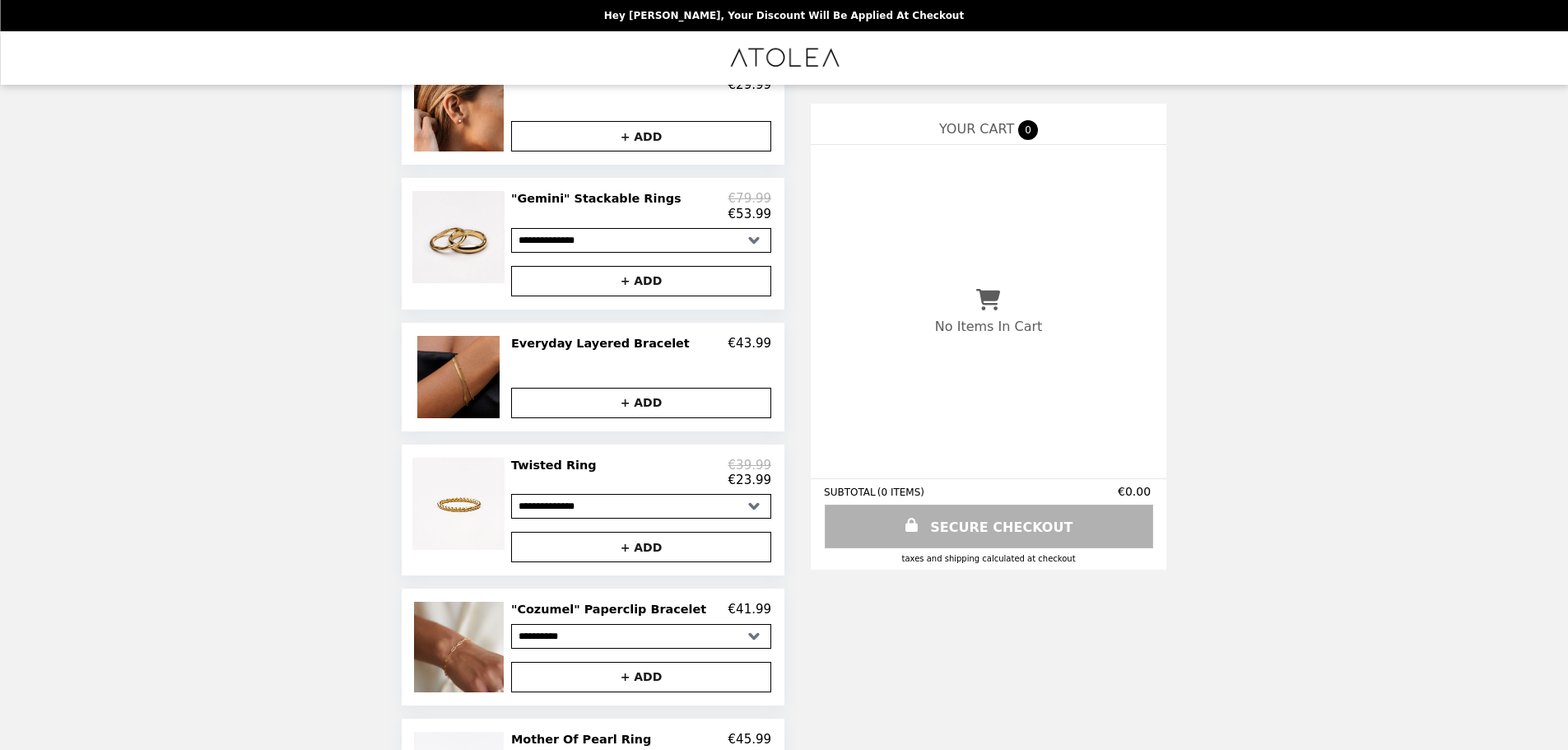
scroll to position [765, 0]
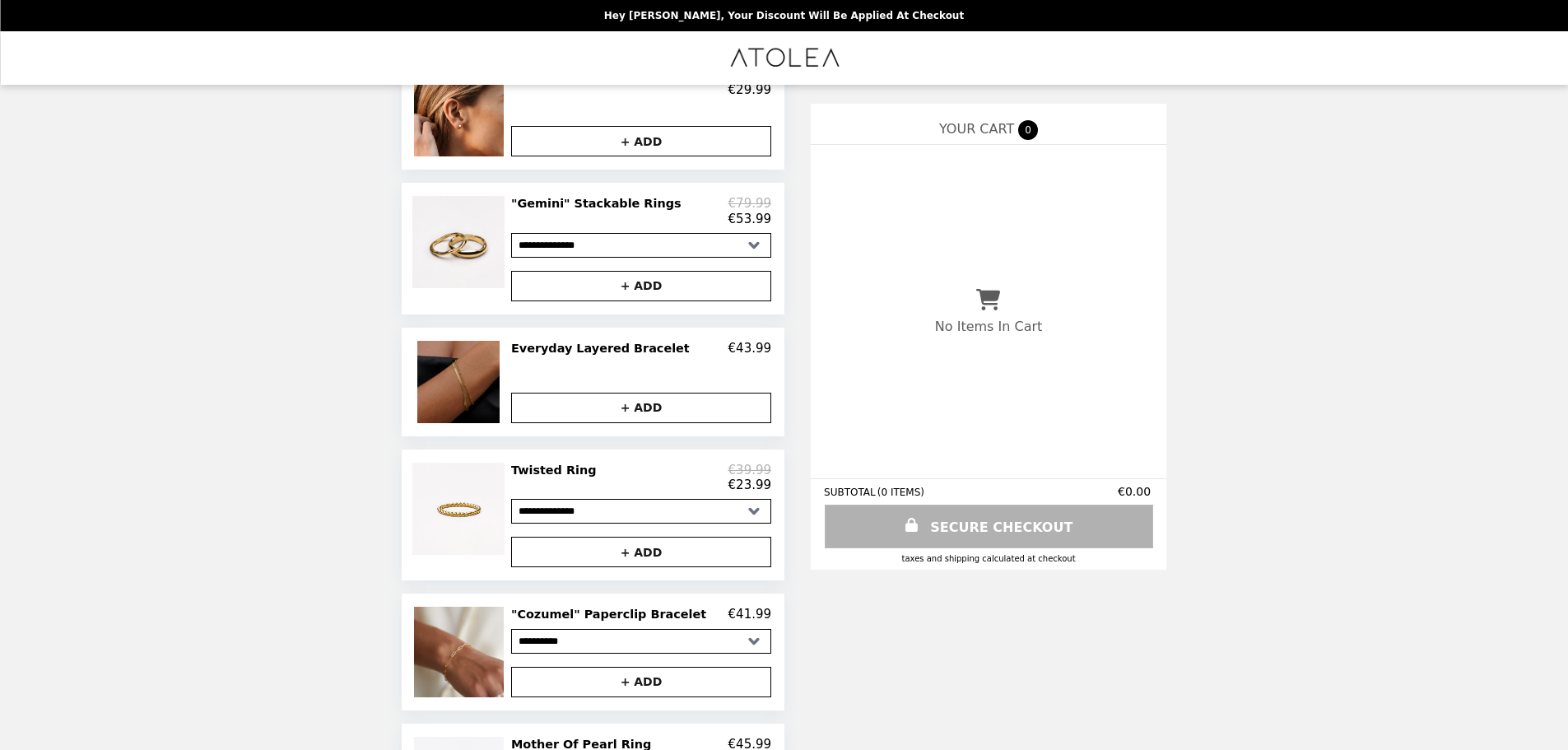
click at [458, 419] on img at bounding box center [461, 381] width 87 height 82
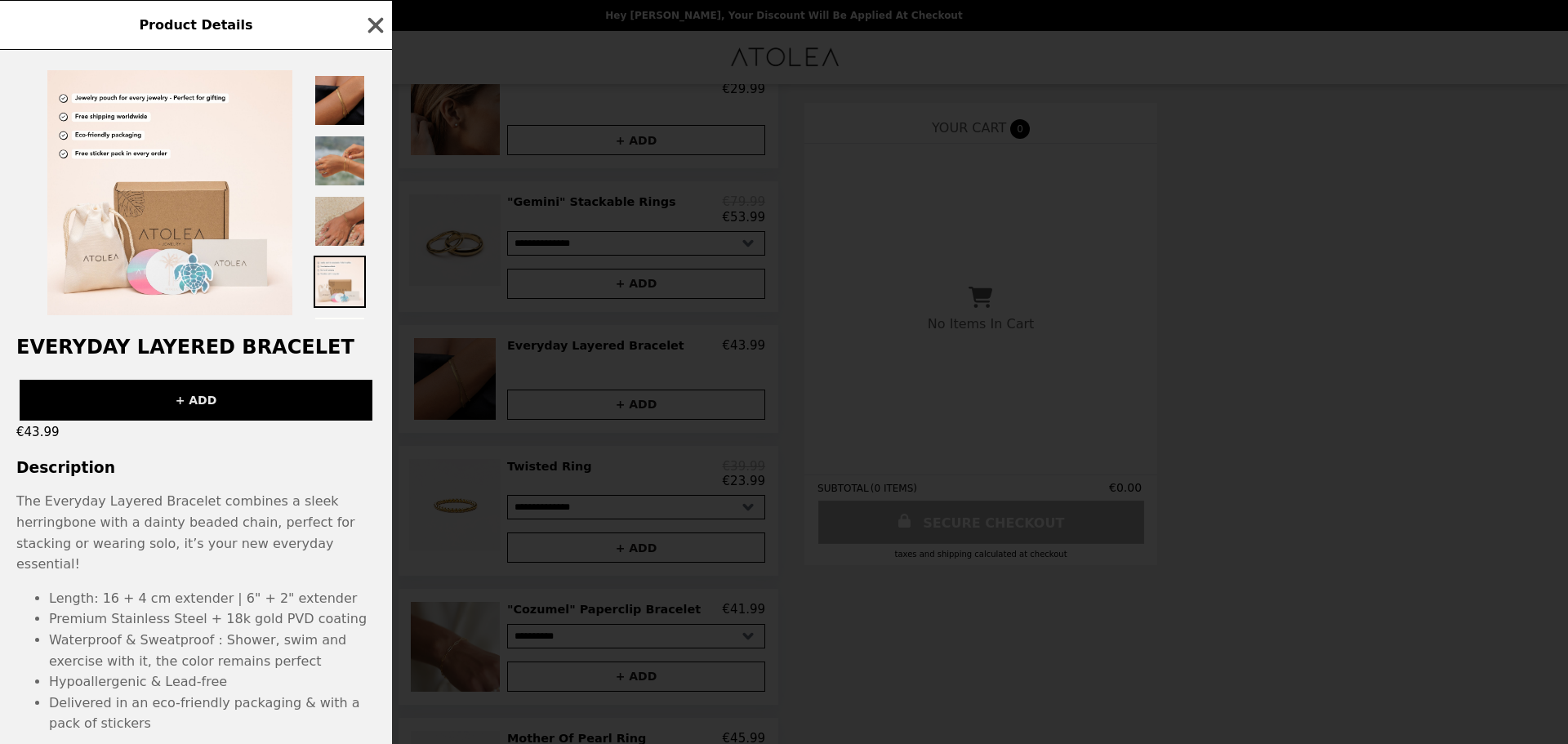
click at [306, 411] on button "+ ADD" at bounding box center [196, 401] width 353 height 41
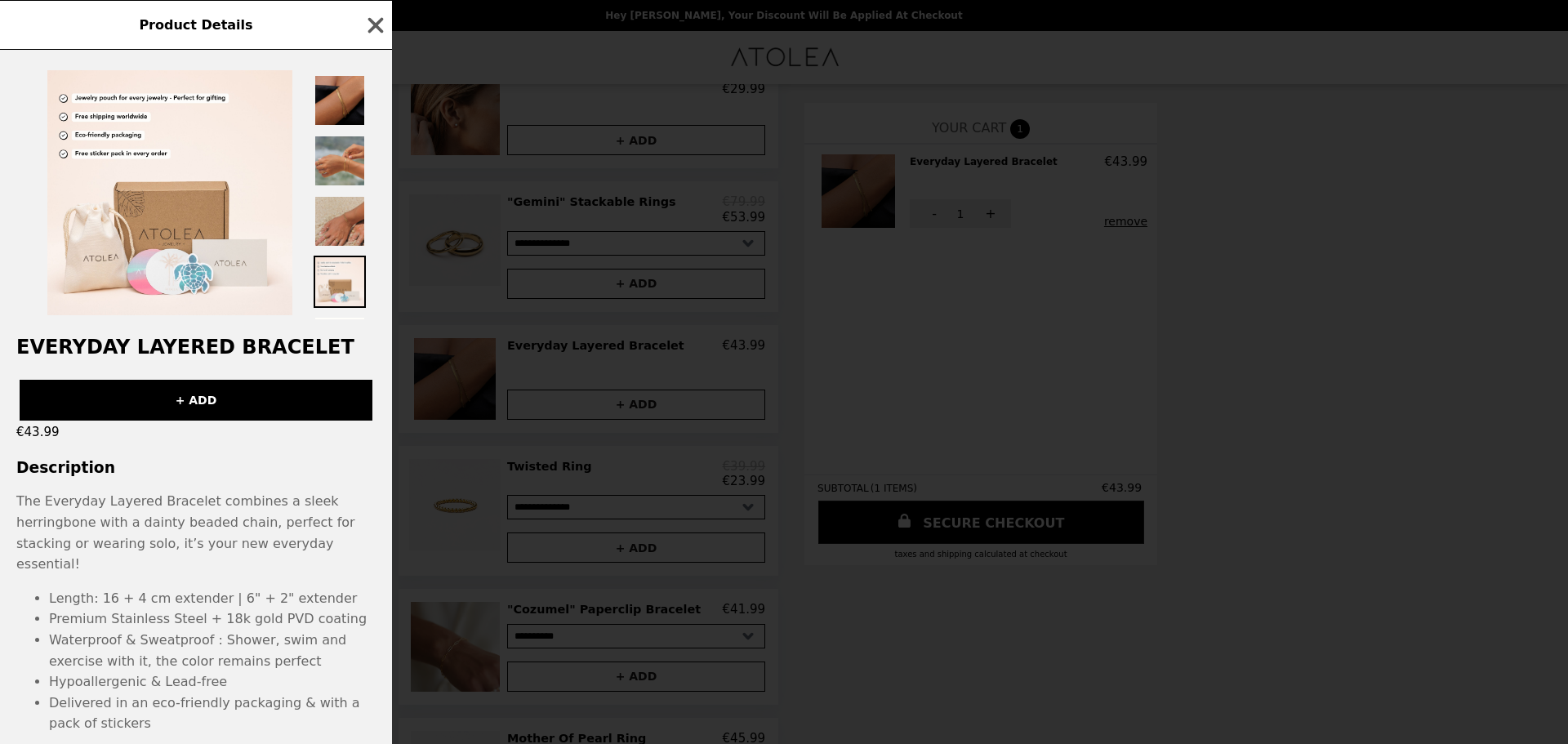
click at [1276, 201] on div "Product Details Everyday Layered Bracelet + ADD €43.99 Description The Everyday…" at bounding box center [784, 372] width 1568 height 744
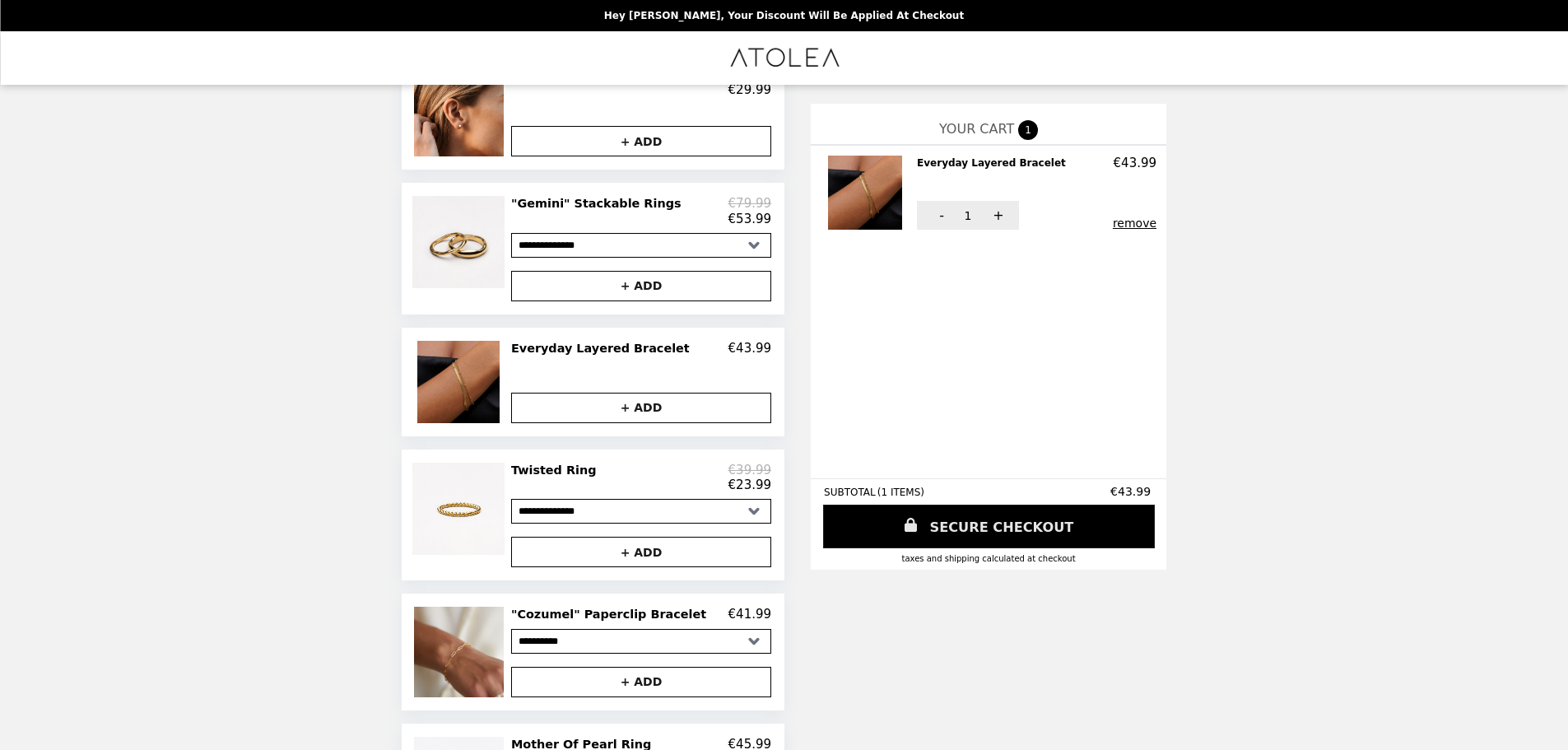
click at [1006, 523] on link "SECURE CHECKOUT" at bounding box center [988, 526] width 331 height 43
click at [1123, 227] on button "remove" at bounding box center [1134, 223] width 43 height 14
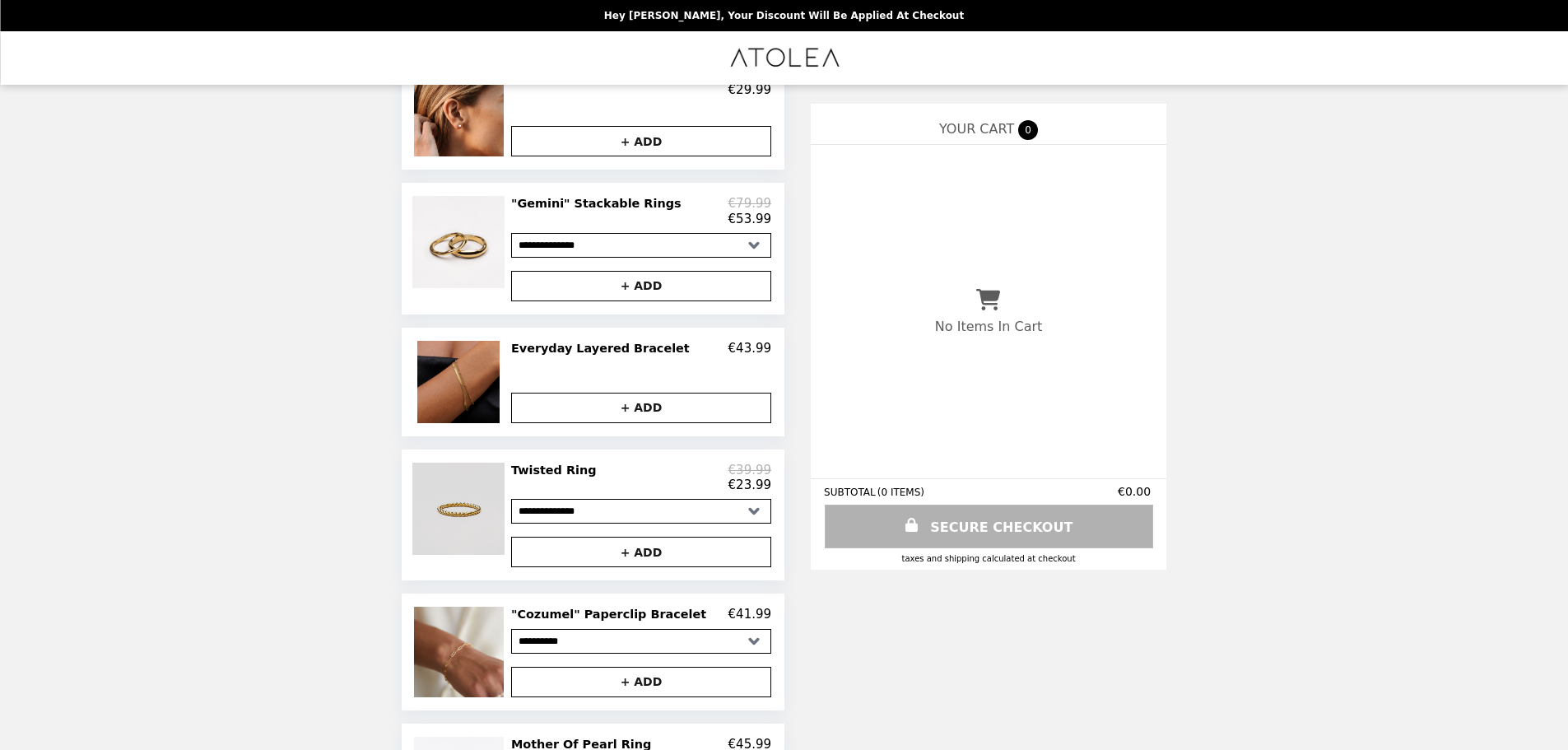
click at [457, 555] on img at bounding box center [460, 509] width 97 height 92
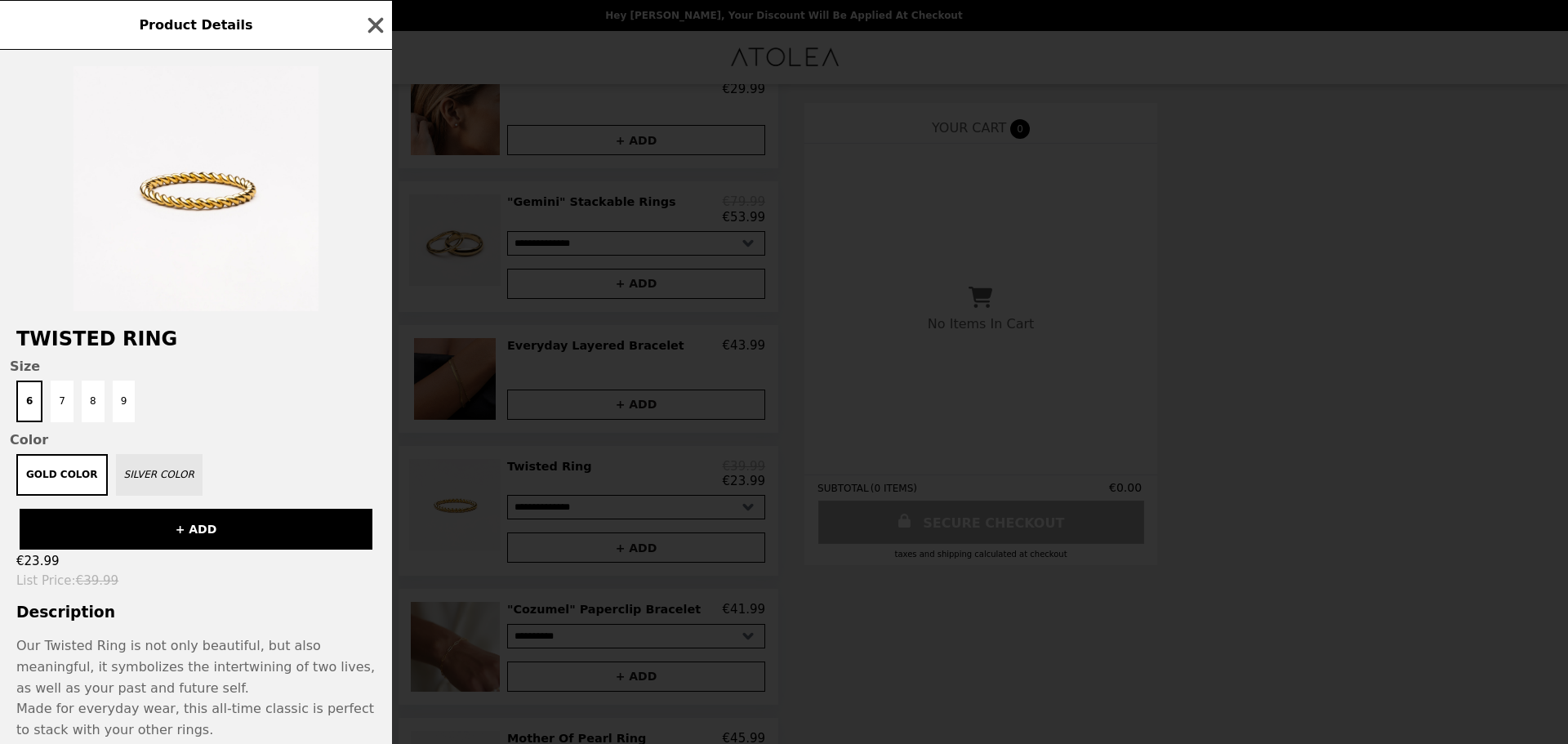
click at [160, 476] on button "Silver Color" at bounding box center [159, 475] width 87 height 41
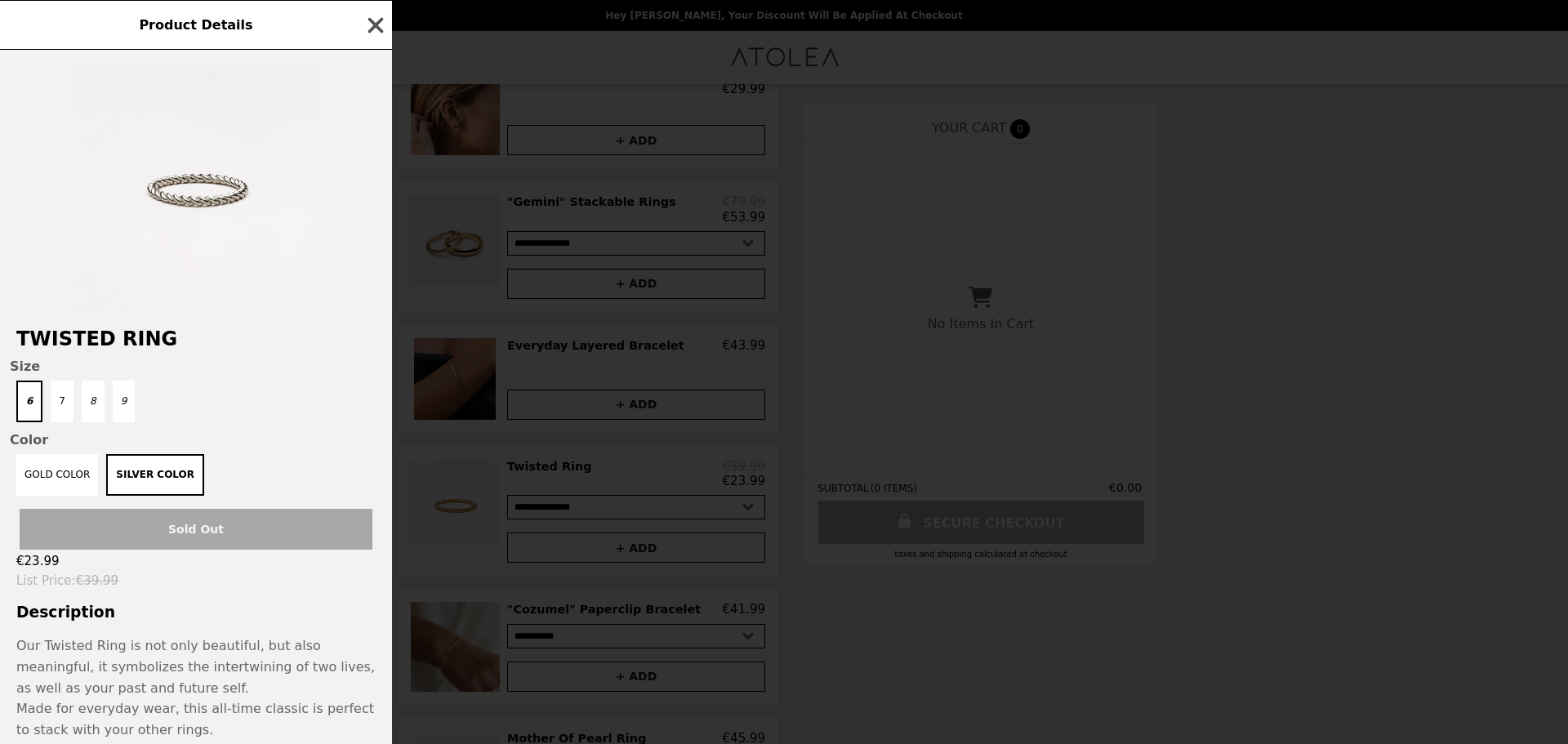
click at [376, 22] on icon "button" at bounding box center [375, 25] width 24 height 24
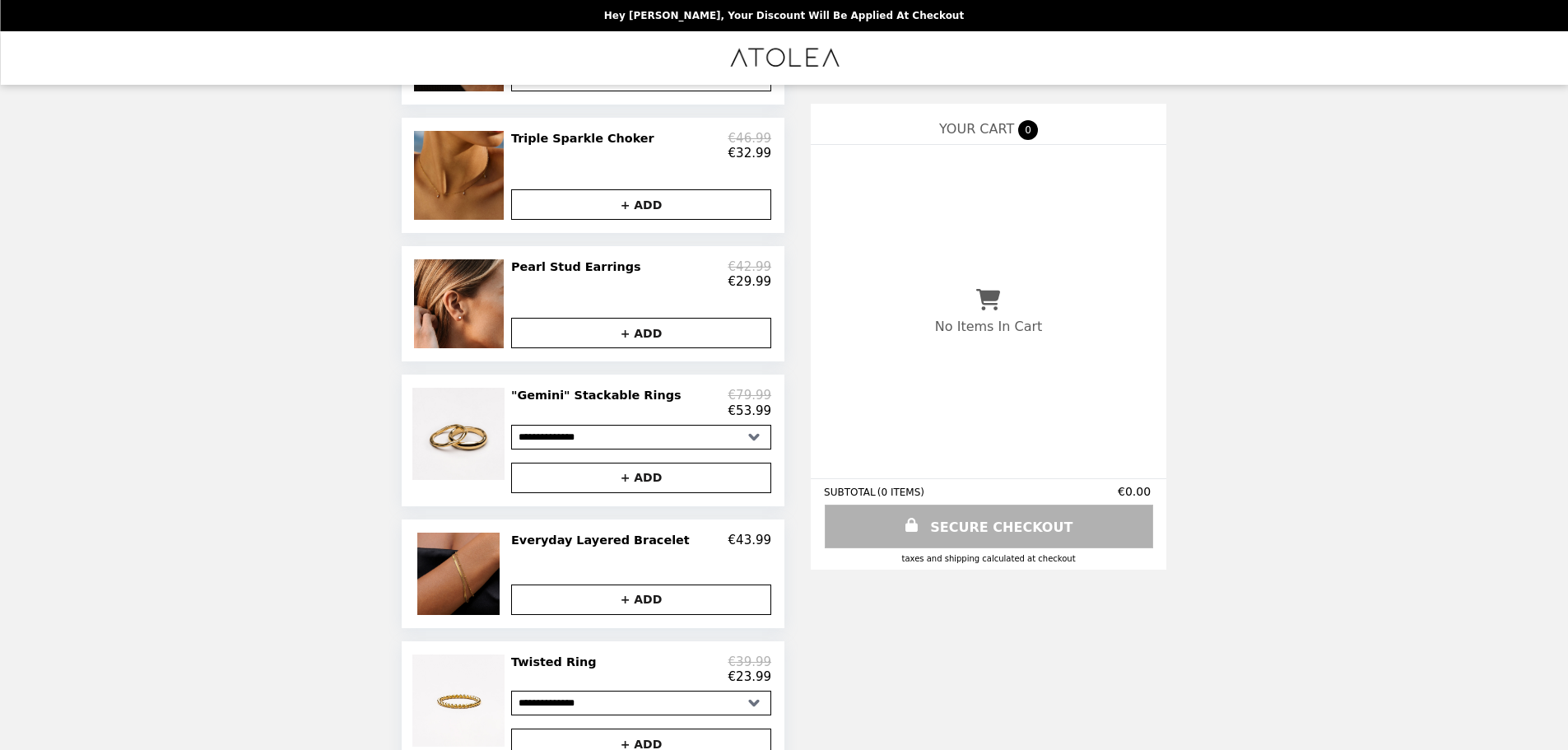
scroll to position [573, 0]
click at [492, 321] on img at bounding box center [460, 305] width 93 height 89
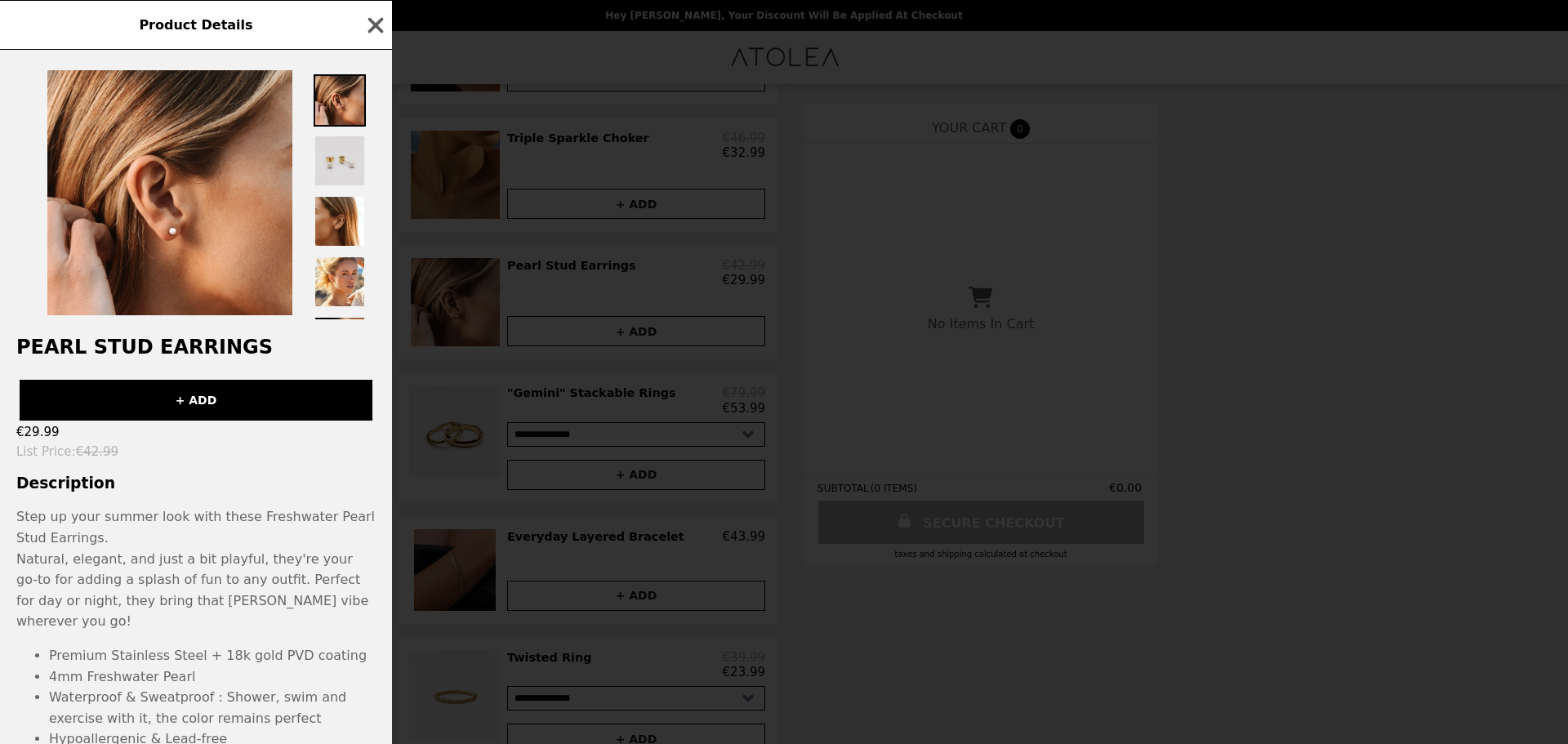
click at [335, 165] on img at bounding box center [340, 160] width 52 height 52
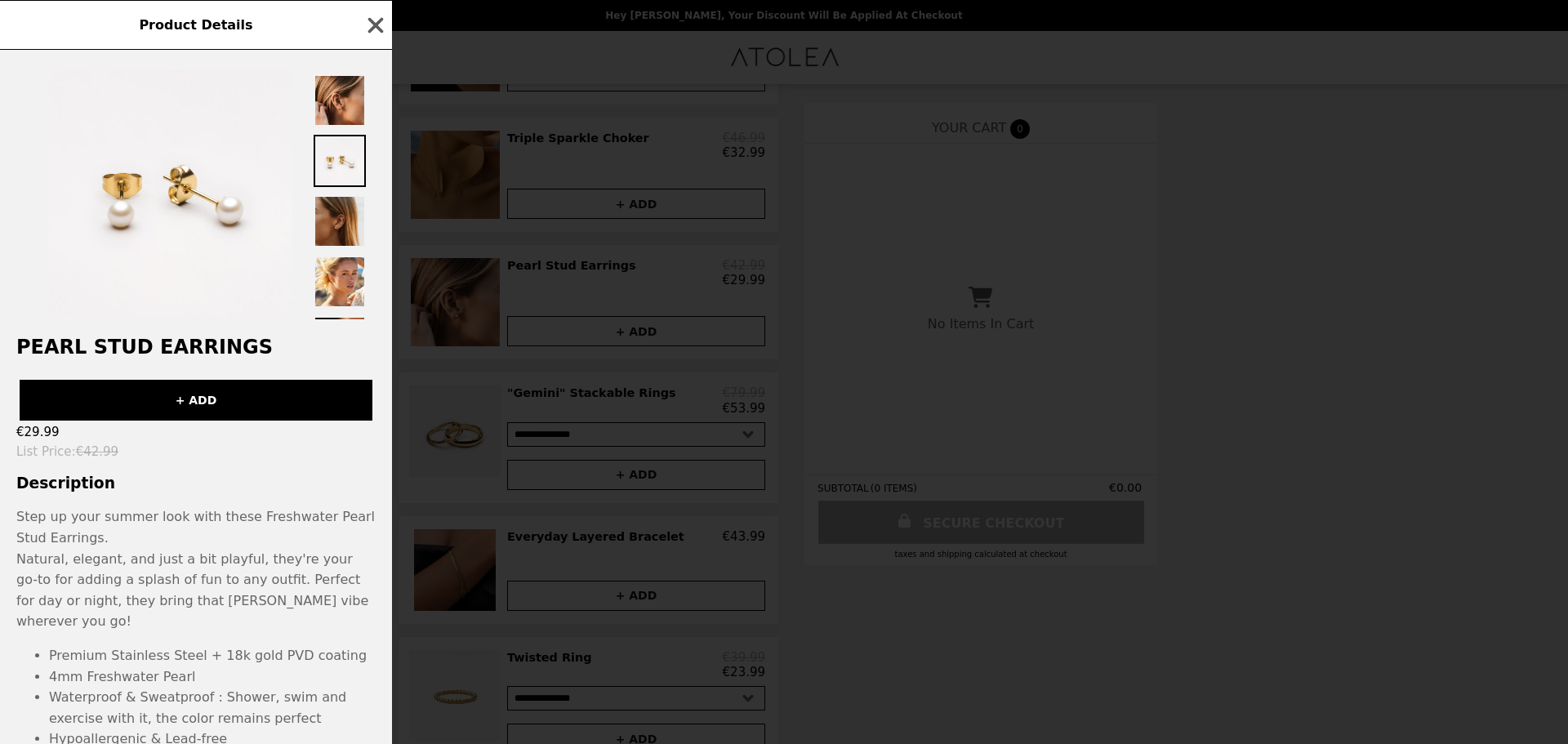
click at [339, 199] on img at bounding box center [340, 221] width 52 height 52
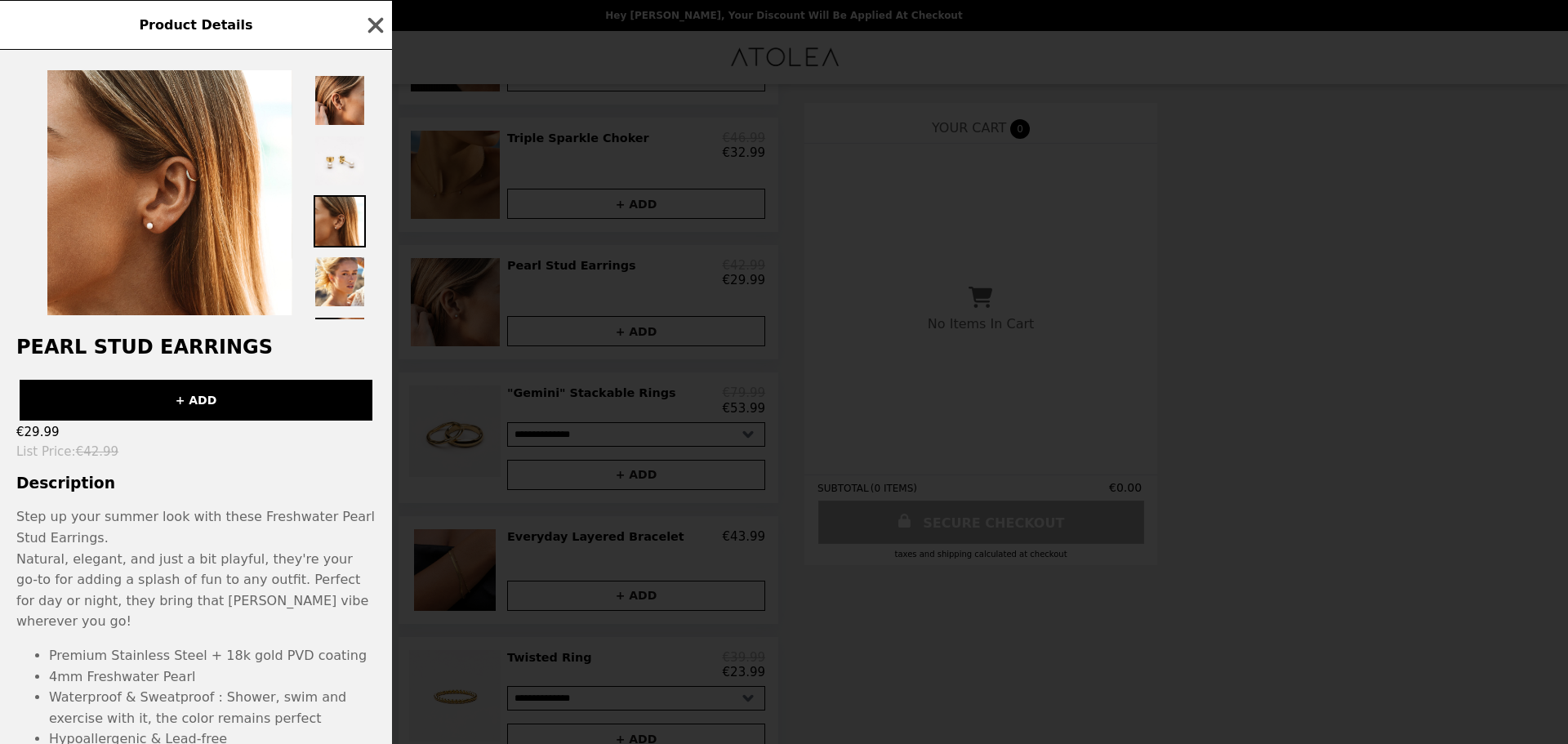
click at [409, 269] on div "Product Details Pearl Stud Earrings + ADD €29.99 List Price : €42.99 Descriptio…" at bounding box center [784, 372] width 1568 height 744
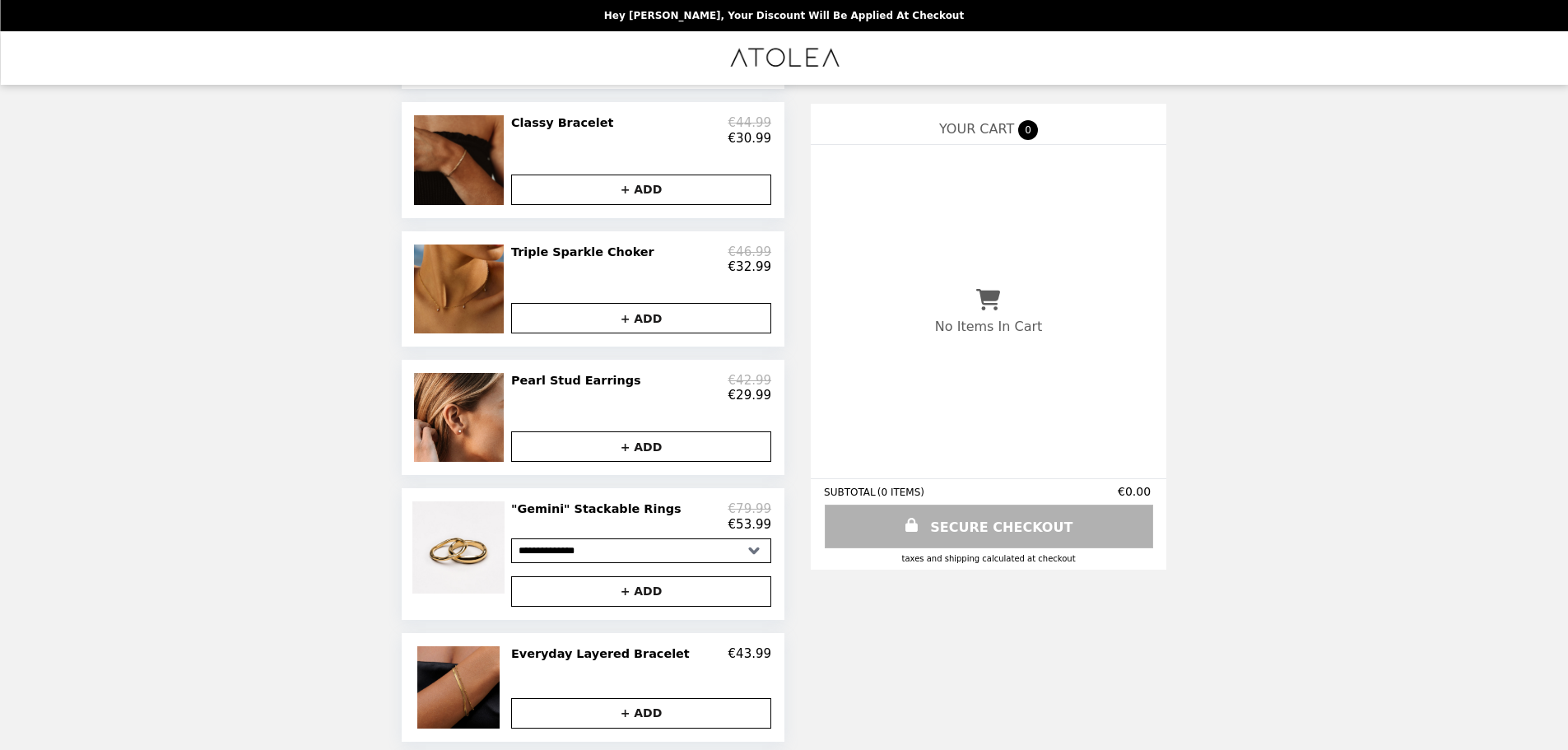
scroll to position [458, 0]
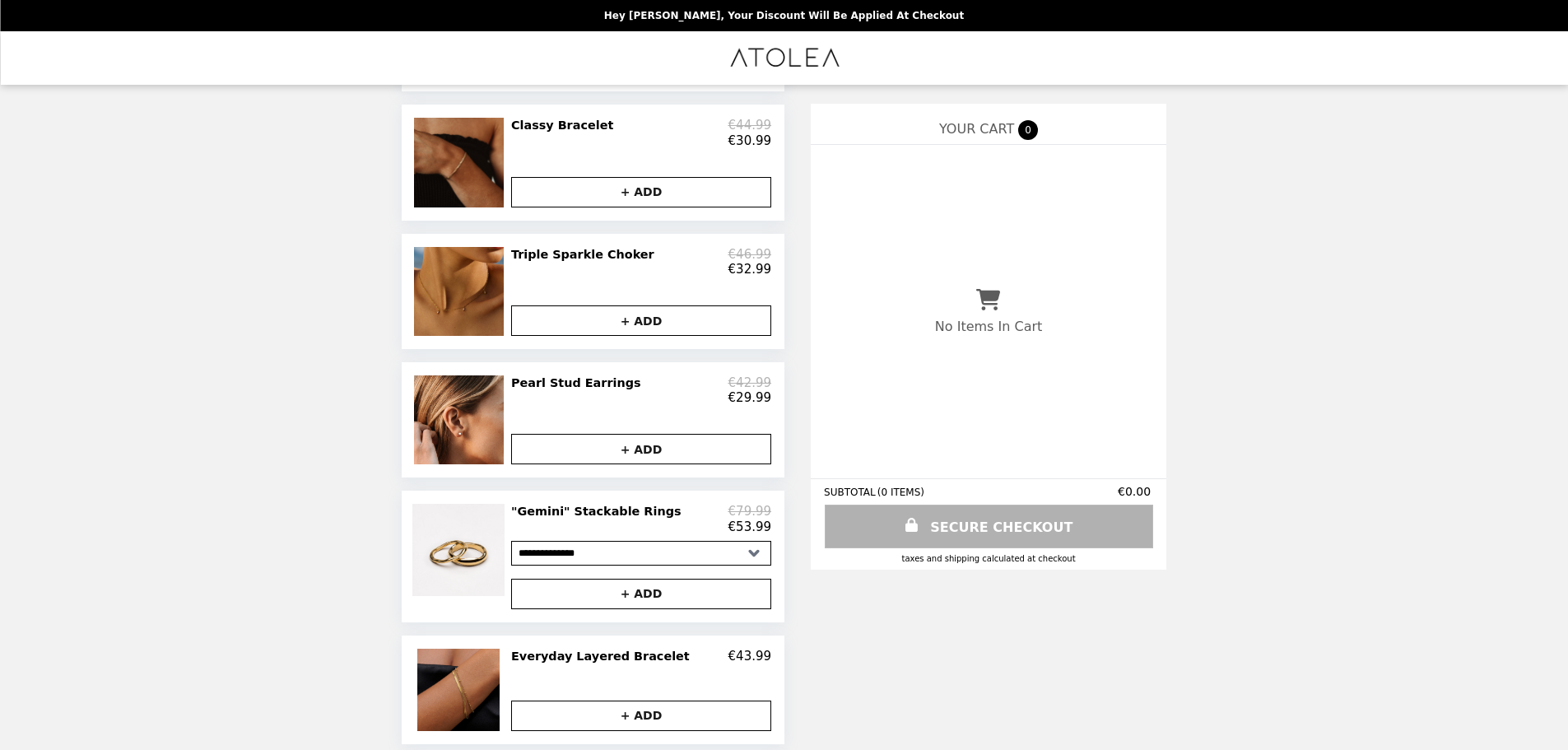
click at [574, 277] on div "€32.99" at bounding box center [641, 269] width 260 height 14
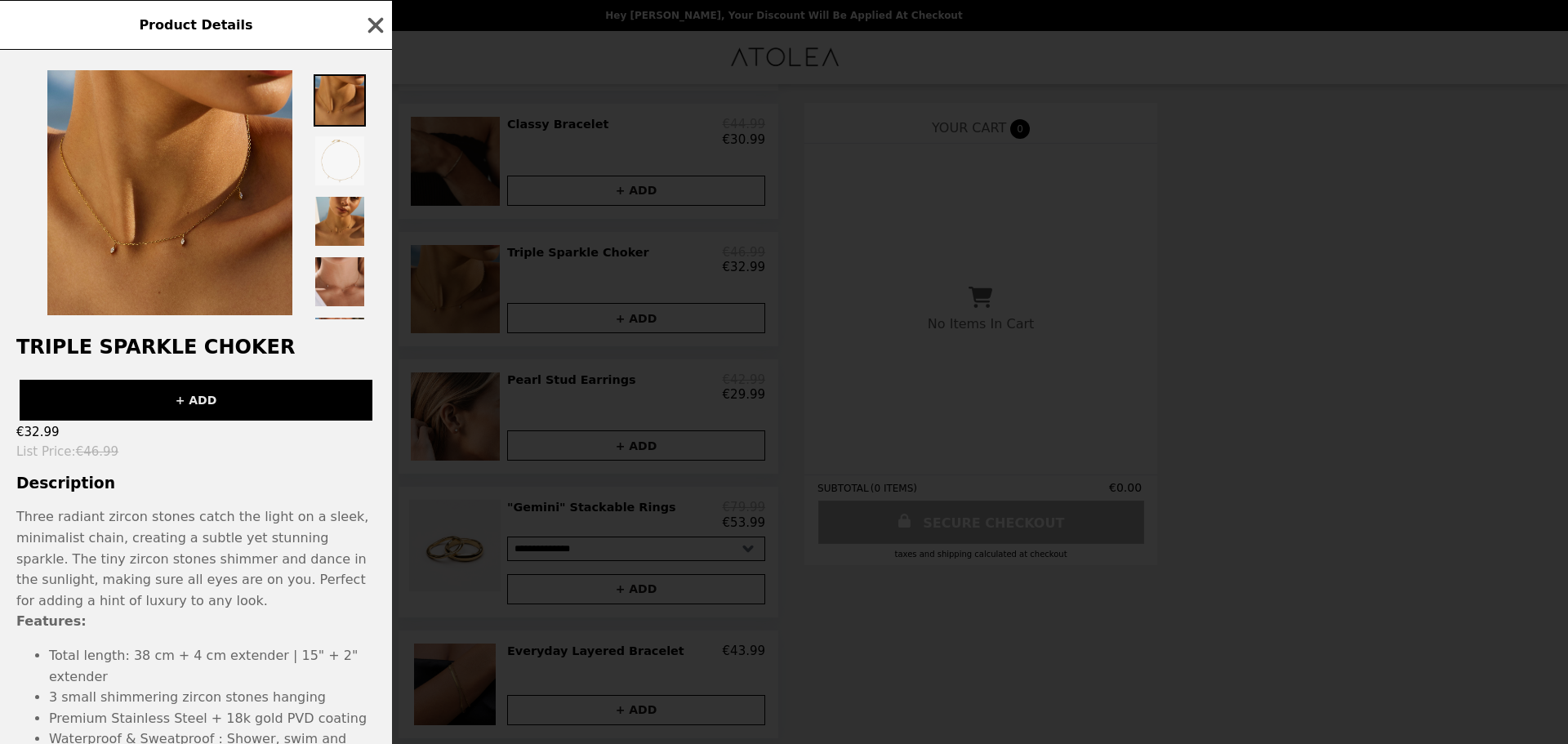
click at [154, 411] on button "+ ADD" at bounding box center [196, 401] width 353 height 41
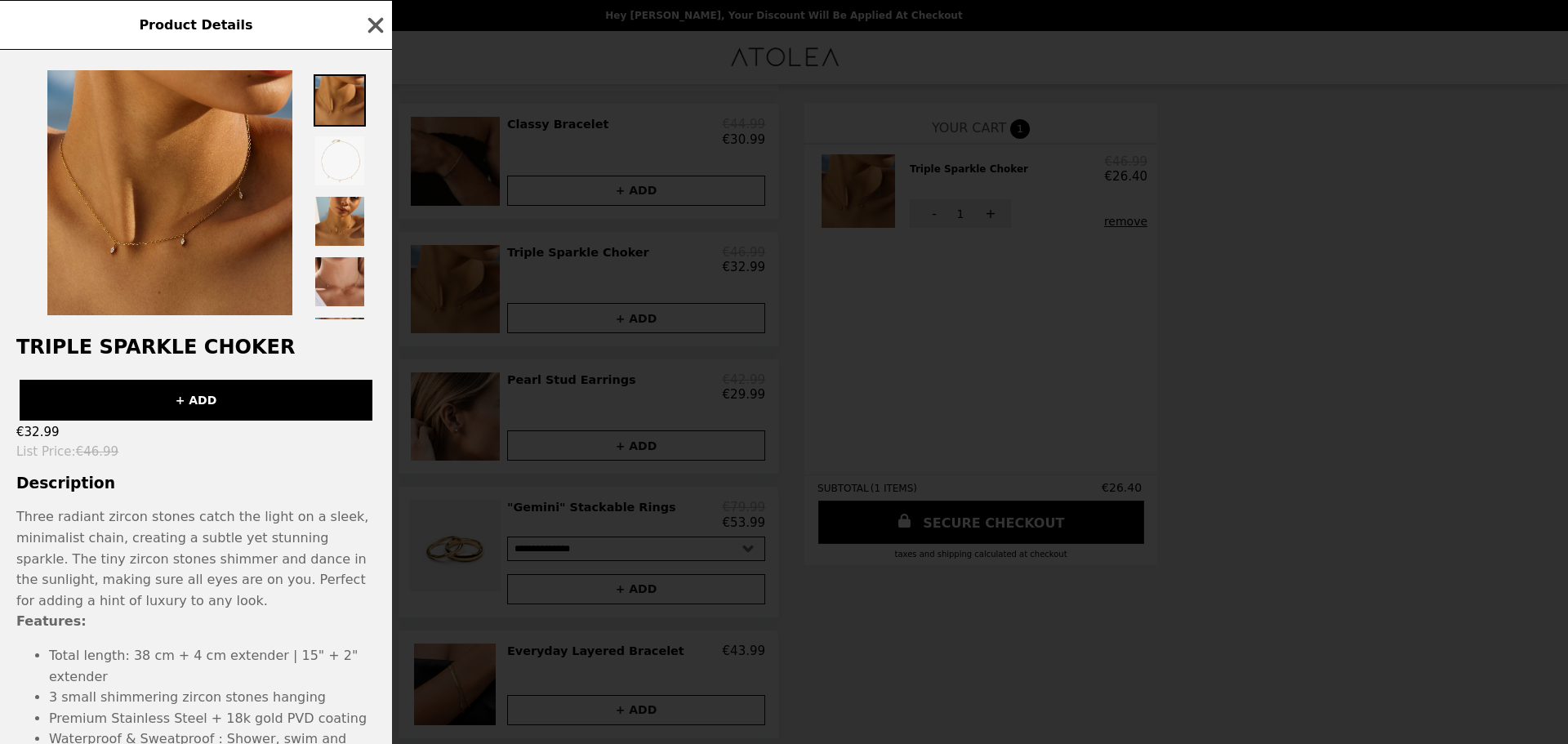
click at [957, 530] on div "Product Details Triple Sparkle Choker + ADD €32.99 List Price : €46.99 Descript…" at bounding box center [784, 372] width 1568 height 744
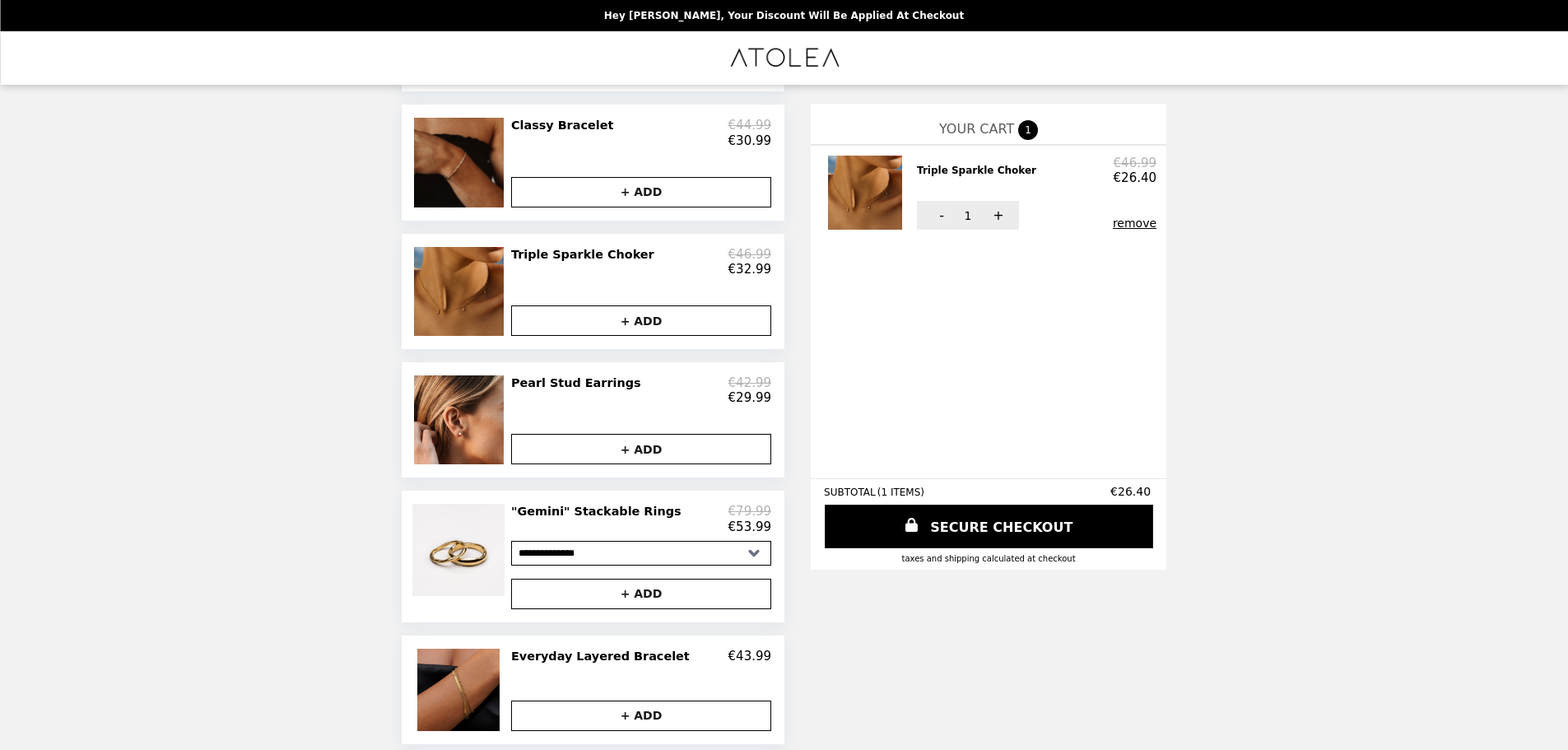
click at [965, 534] on link "SECURE CHECKOUT" at bounding box center [989, 526] width 329 height 43
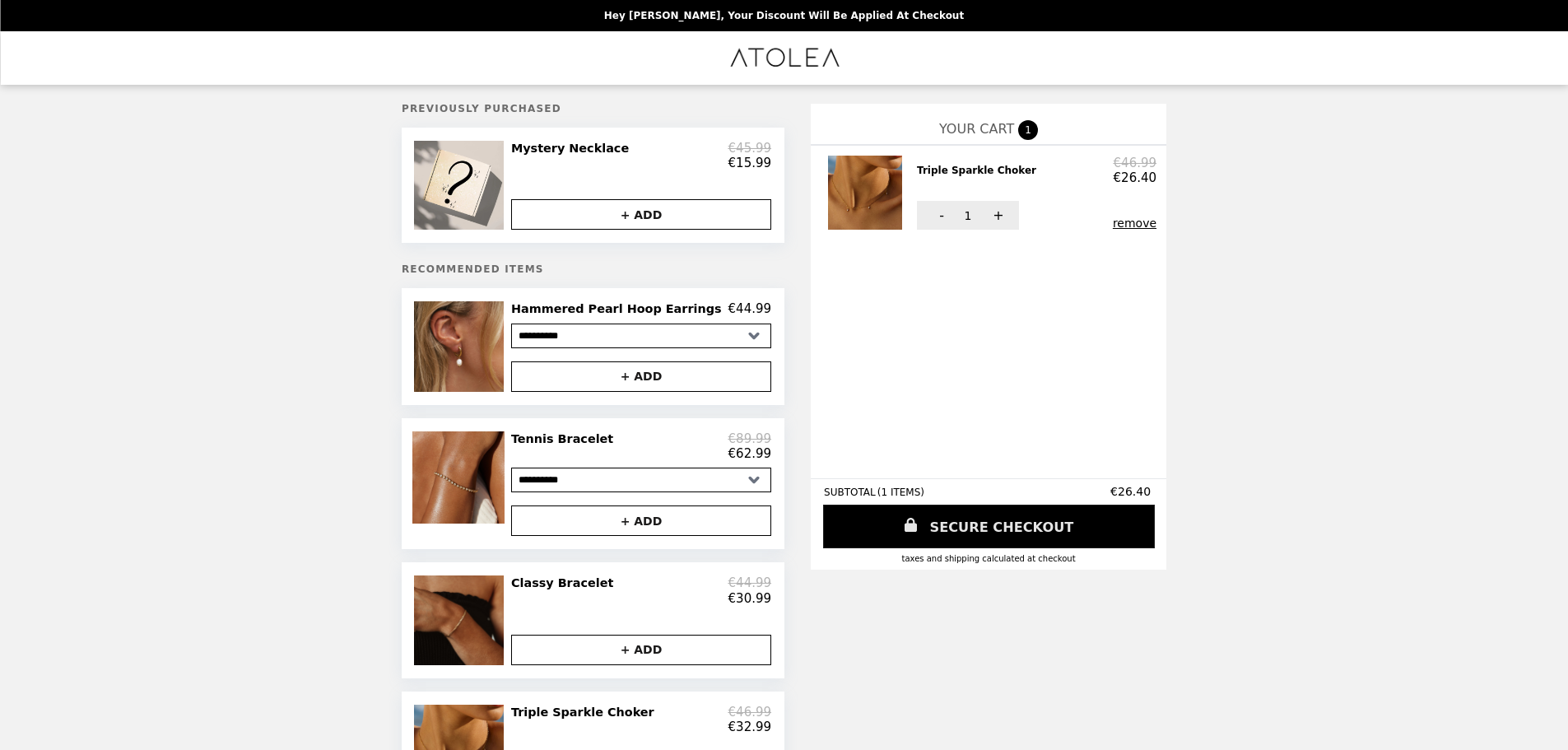
click at [872, 523] on link "SECURE CHECKOUT" at bounding box center [988, 526] width 331 height 43
